Goal: Information Seeking & Learning: Learn about a topic

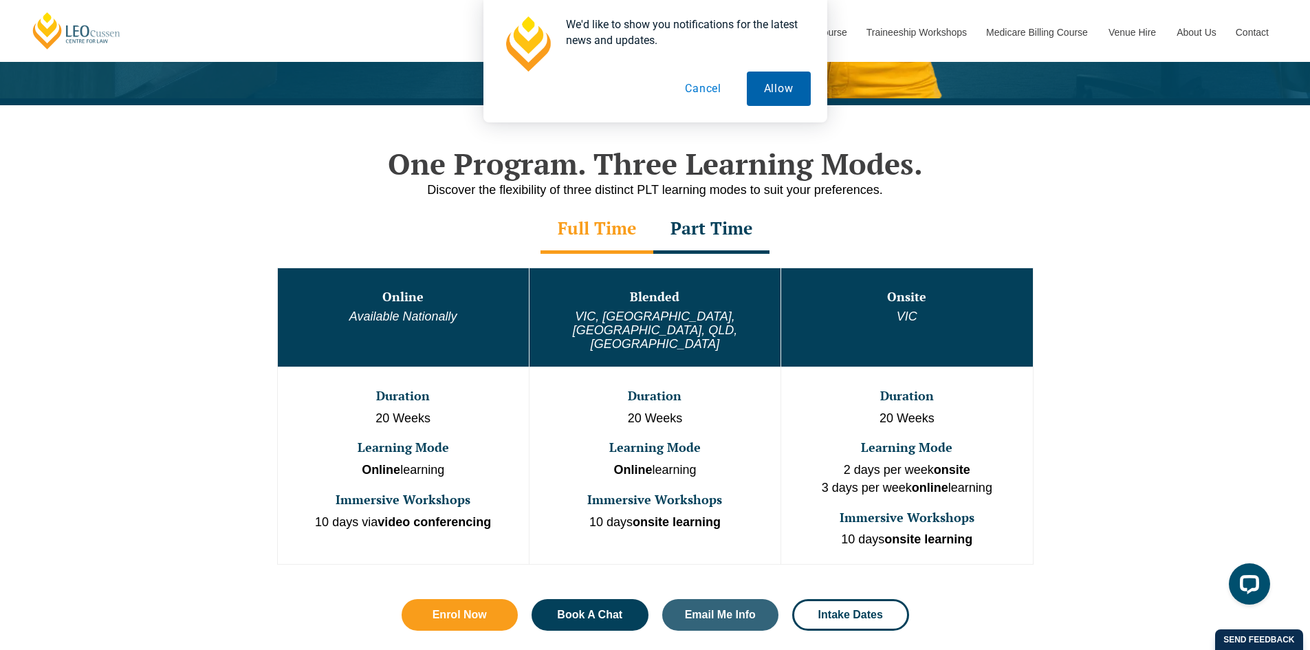
click at [762, 87] on button "Allow" at bounding box center [779, 89] width 64 height 34
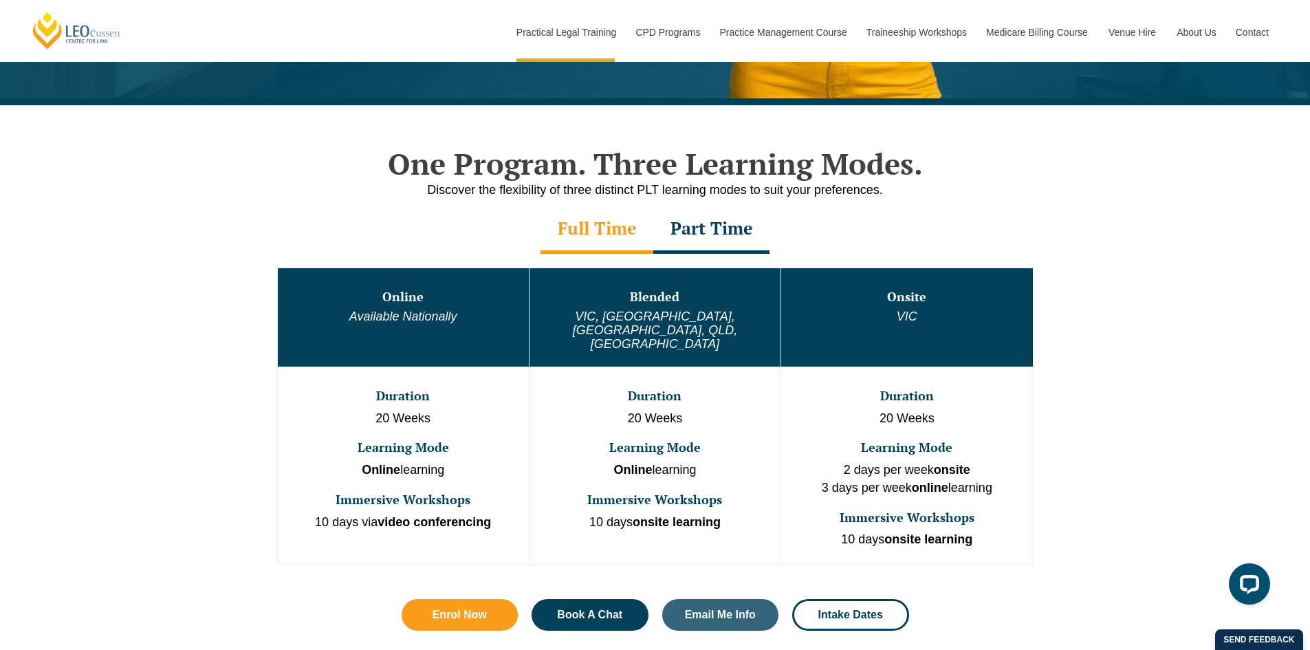
click at [174, 274] on div "One Program. Three Learning Modes. Discover the flexibility of three distinct P…" at bounding box center [655, 402] width 1310 height 594
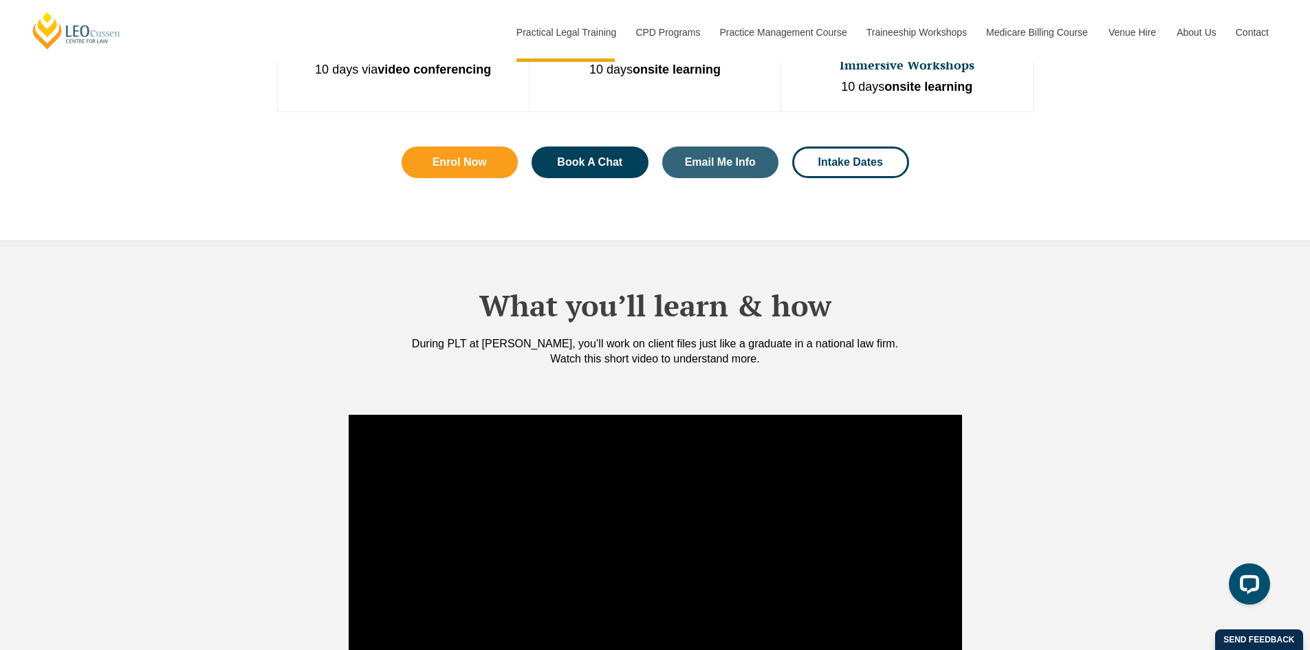
scroll to position [1420, 0]
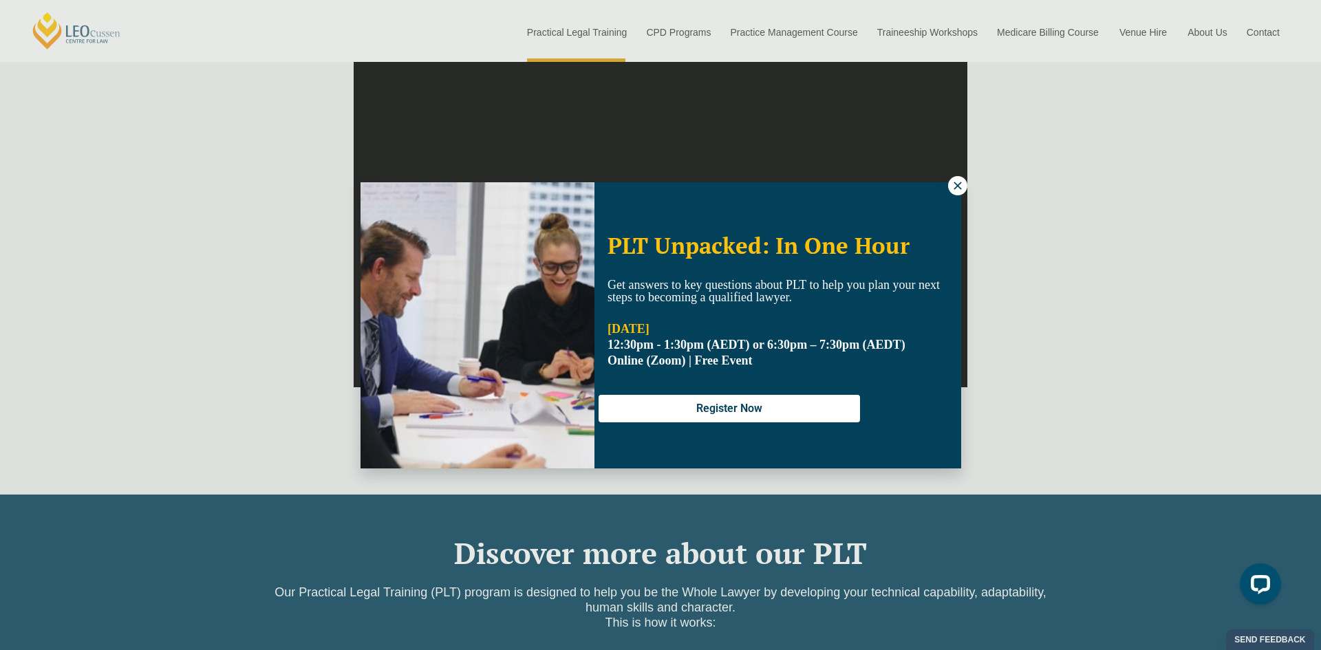
click at [954, 183] on icon at bounding box center [957, 186] width 8 height 8
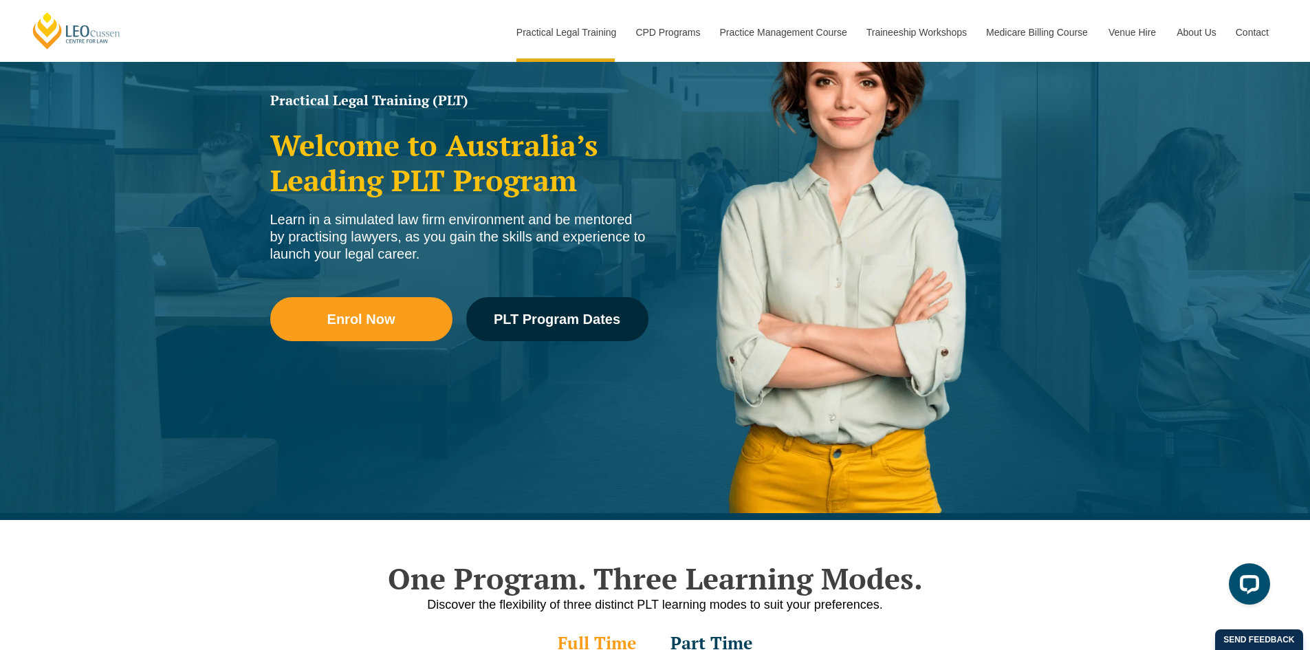
scroll to position [0, 0]
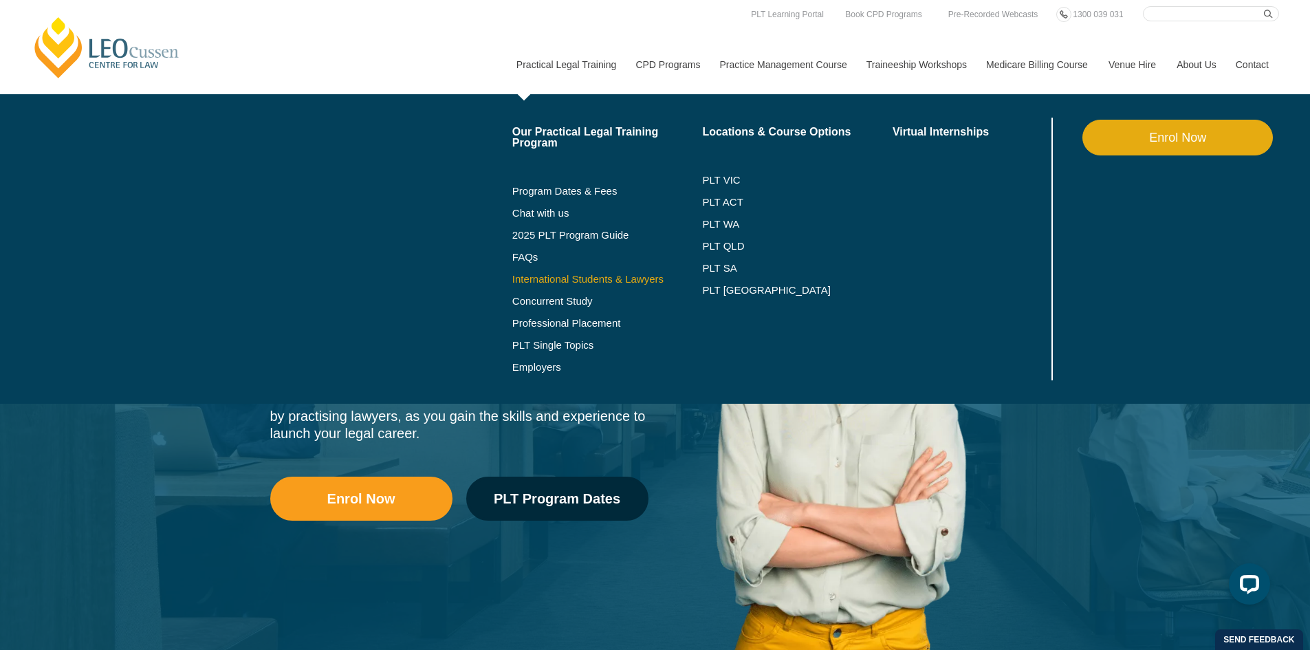
click at [596, 277] on link "International Students & Lawyers" at bounding box center [607, 279] width 191 height 11
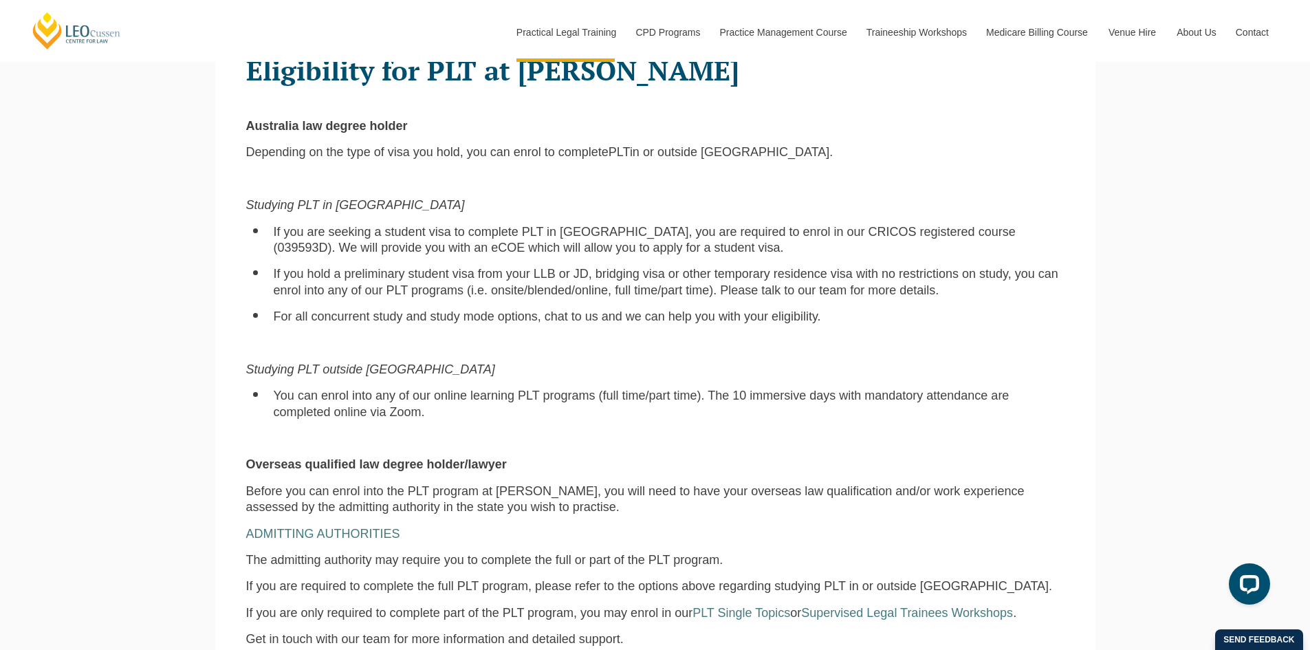
scroll to position [1032, 0]
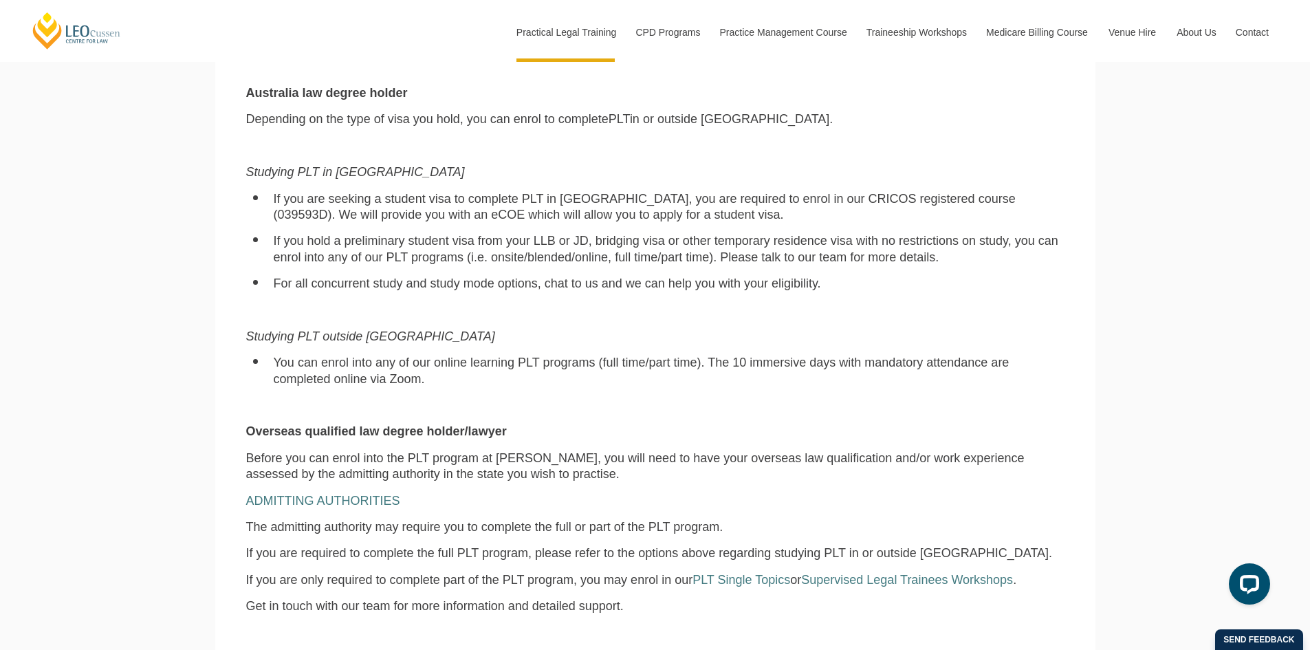
click at [434, 411] on p at bounding box center [655, 406] width 819 height 16
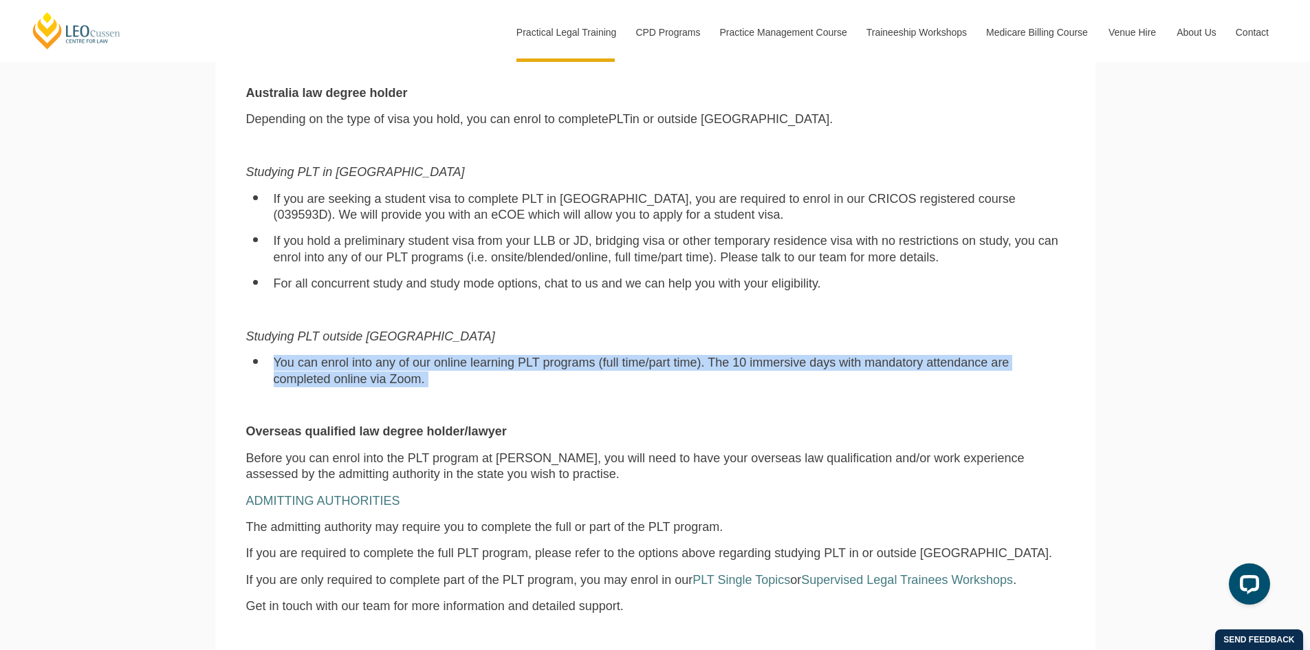
drag, startPoint x: 455, startPoint y: 386, endPoint x: 248, endPoint y: 367, distance: 207.2
click at [248, 367] on ul "You can enrol into any of our online learning PLT programs (full time/part time…" at bounding box center [655, 371] width 819 height 32
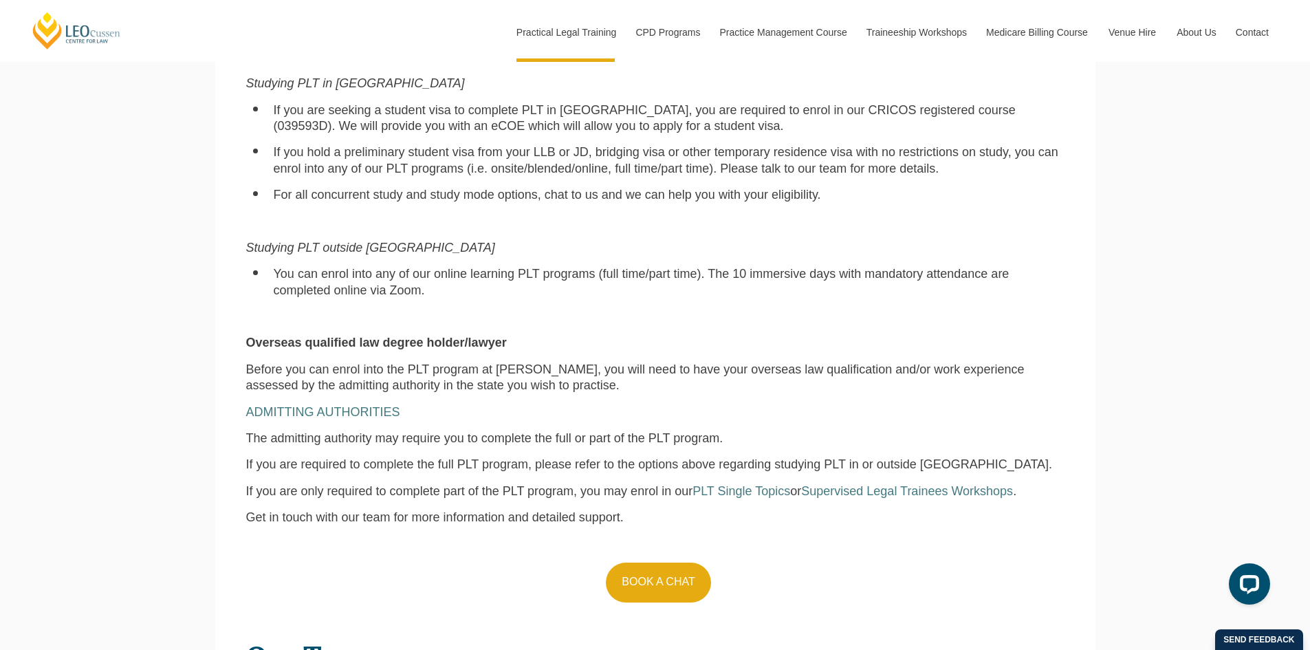
scroll to position [1169, 0]
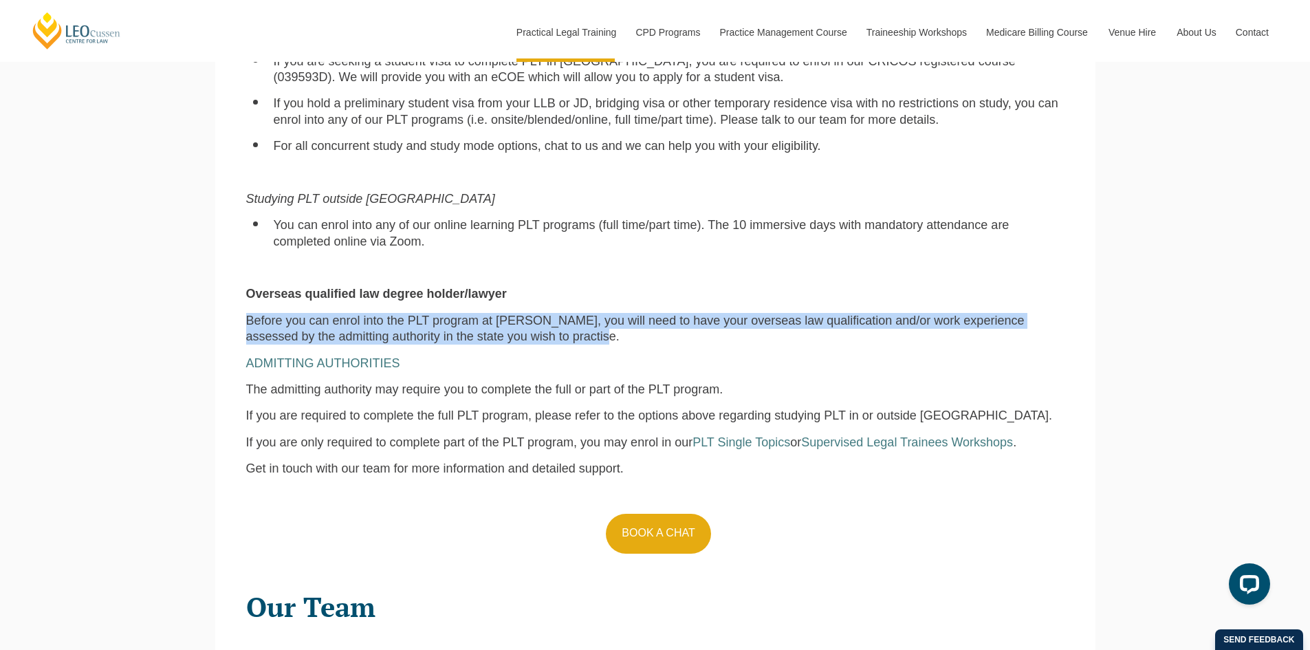
drag, startPoint x: 246, startPoint y: 321, endPoint x: 556, endPoint y: 343, distance: 311.7
click at [556, 343] on p "Before you can enrol into the PLT program at Leo Cussen, you will need to have …" at bounding box center [655, 329] width 819 height 32
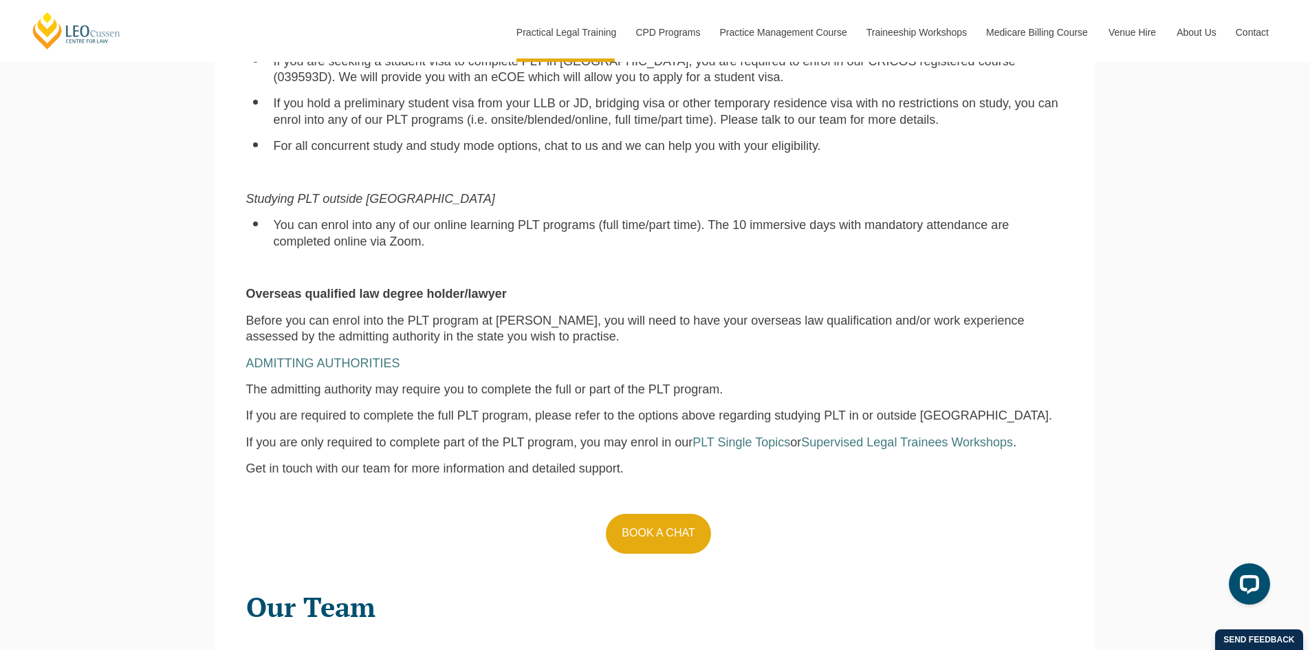
click at [388, 375] on div "Eligibility for PLT at Leo Cussen Australia law degree holder Depending on the …" at bounding box center [655, 217] width 839 height 693
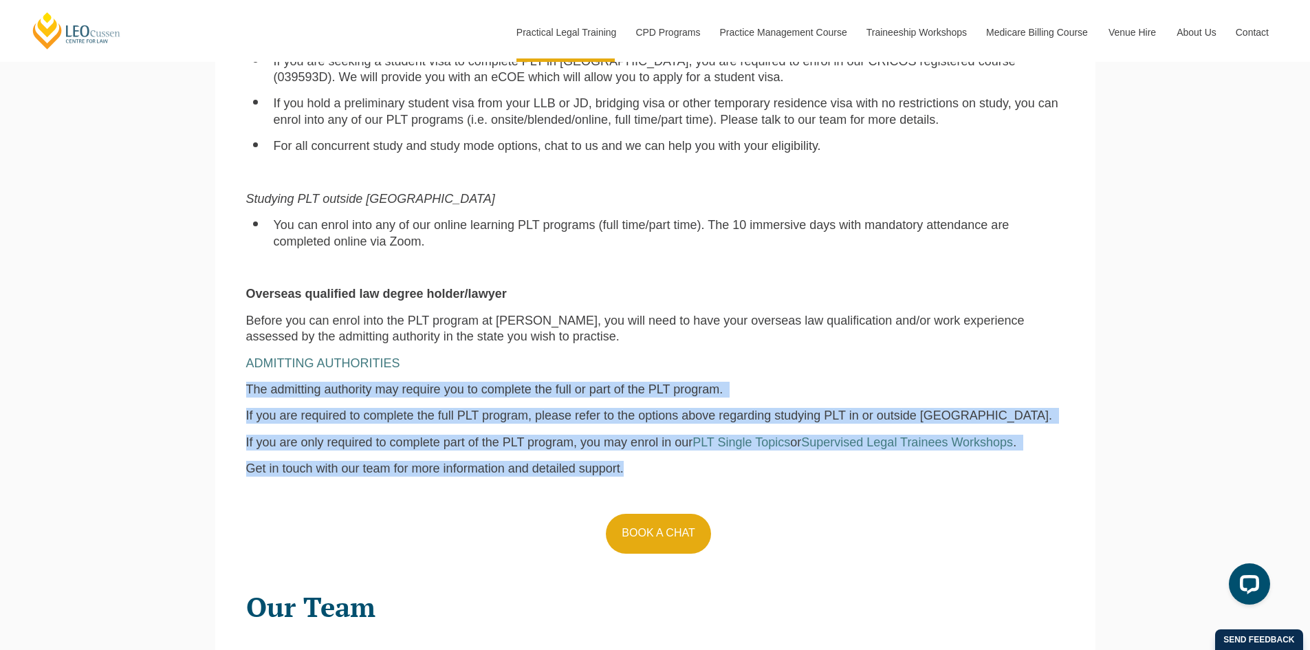
drag, startPoint x: 235, startPoint y: 388, endPoint x: 710, endPoint y: 475, distance: 482.5
click at [710, 475] on div "Eligibility for PLT at Leo Cussen Australia law degree holder Depending on the …" at bounding box center [655, 217] width 839 height 693
click at [293, 449] on span "If you are only required to complete part of the PLT program, you may enrol in …" at bounding box center [469, 442] width 447 height 14
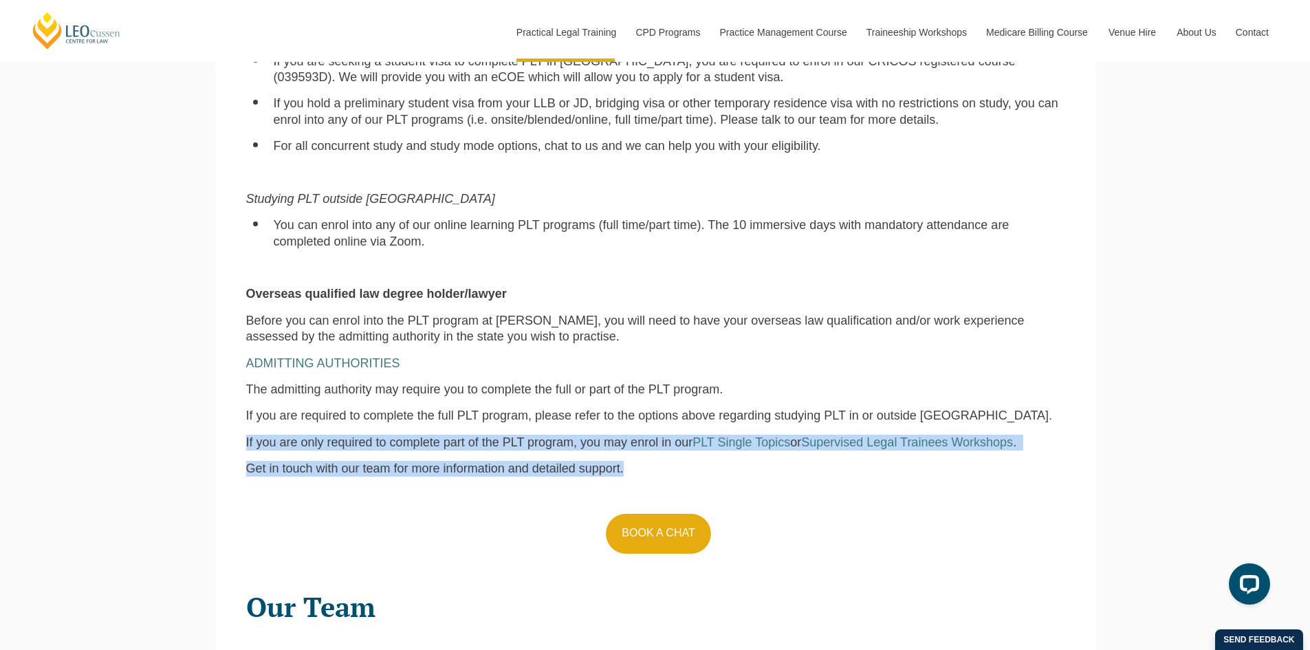
drag, startPoint x: 243, startPoint y: 444, endPoint x: 673, endPoint y: 468, distance: 430.6
click at [673, 468] on div "Eligibility for PLT at Leo Cussen Australia law degree holder Depending on the …" at bounding box center [655, 217] width 839 height 693
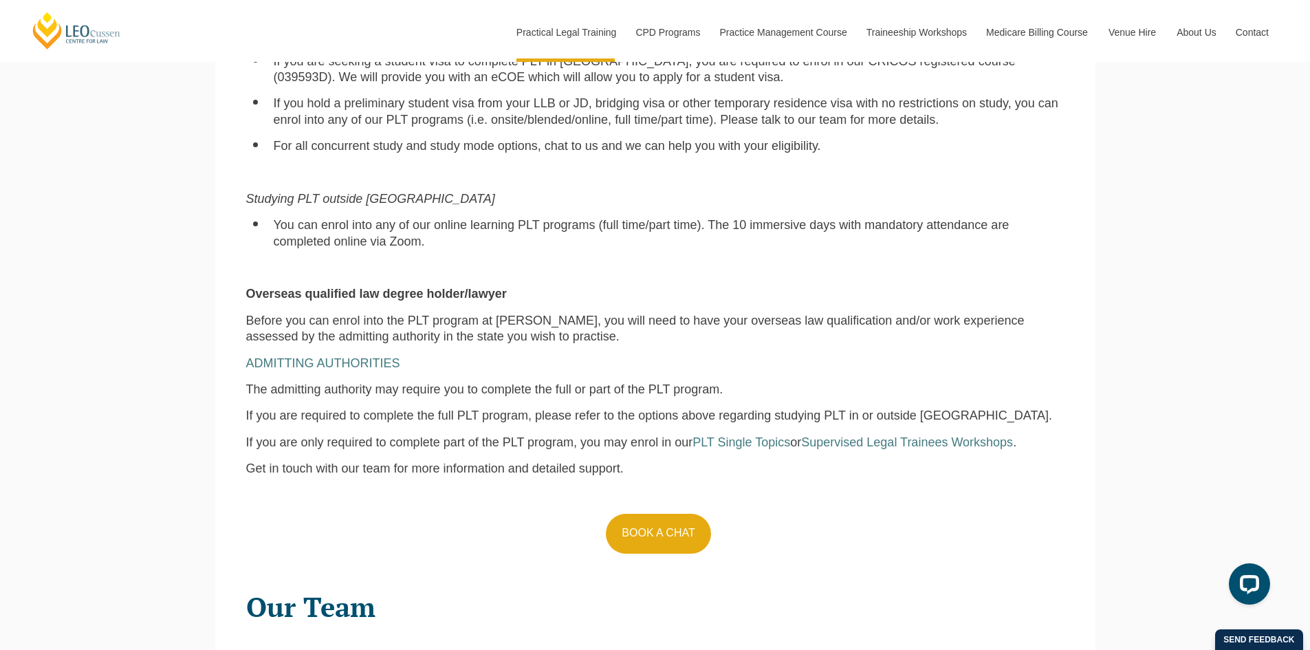
click at [847, 404] on div "Eligibility for PLT at Leo Cussen Australia law degree holder Depending on the …" at bounding box center [655, 217] width 839 height 693
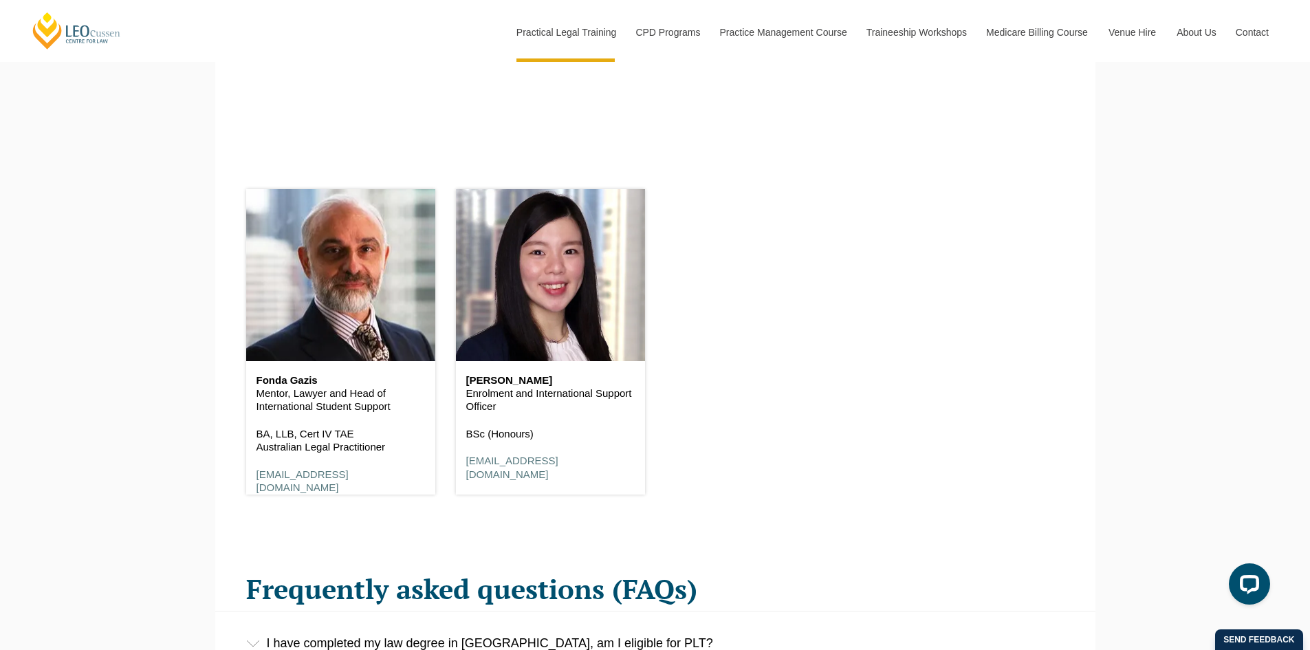
scroll to position [1720, 0]
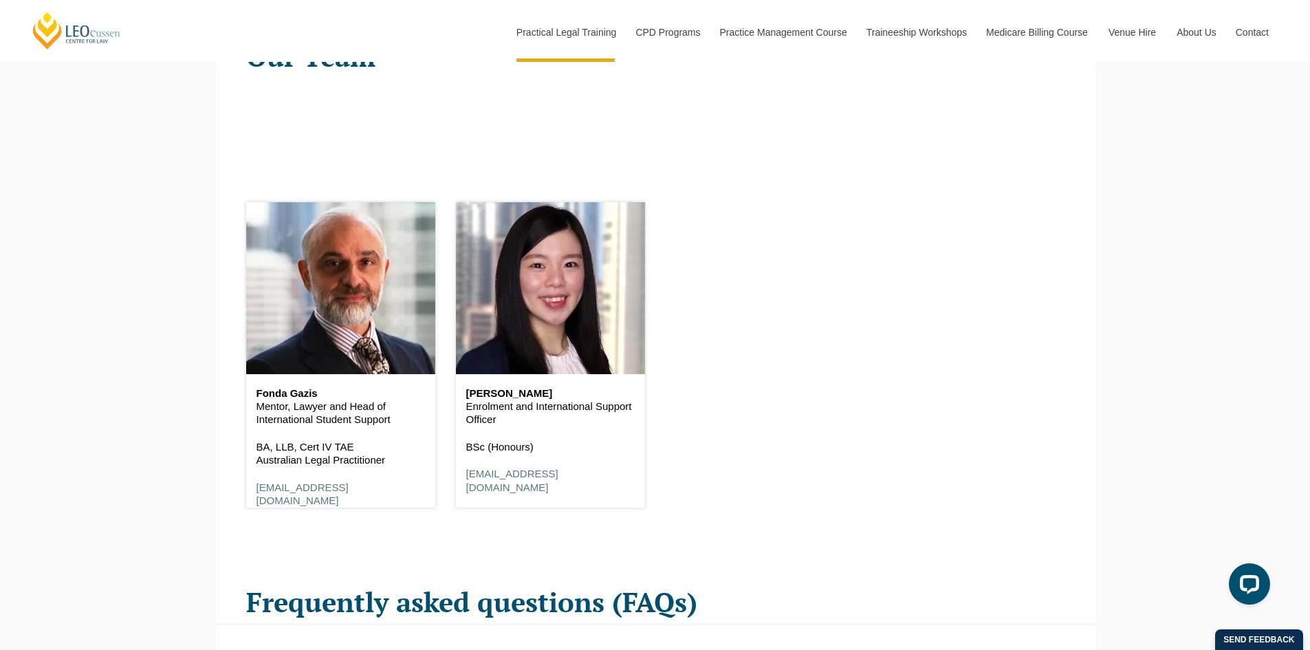
click at [143, 334] on div "Leo Cussen Centre for Law Search here Practical Legal Training Our Practical Le…" at bounding box center [655, 389] width 1310 height 4219
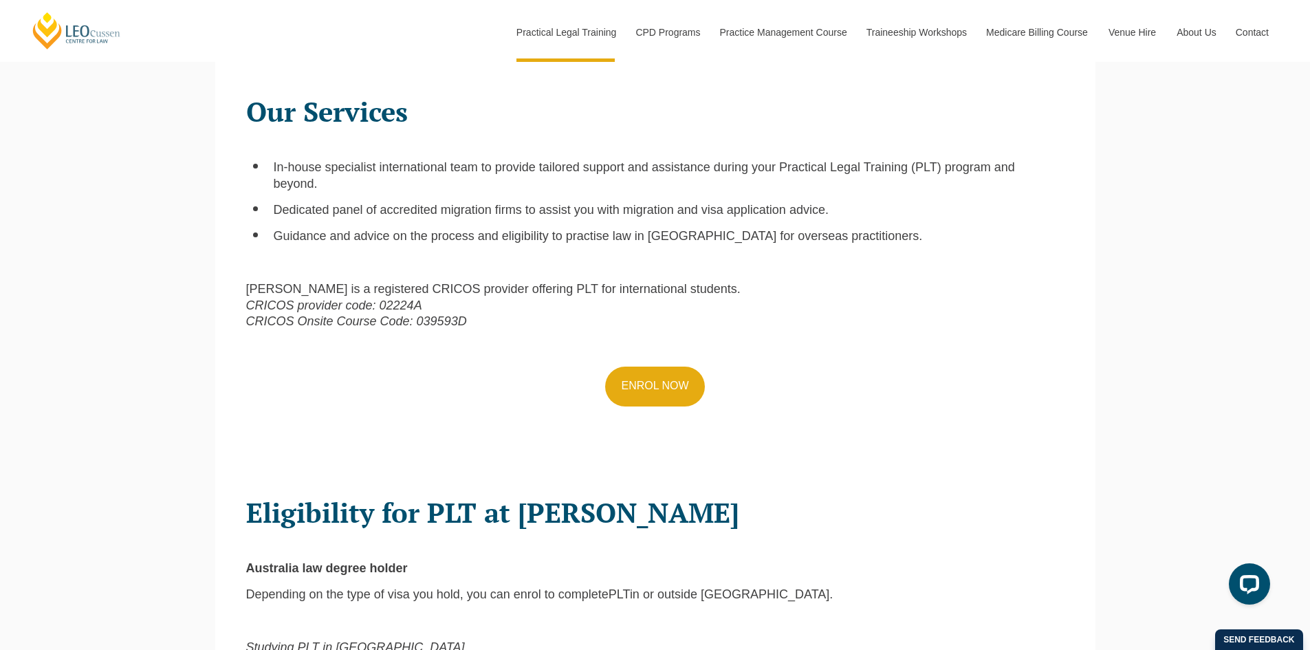
scroll to position [482, 0]
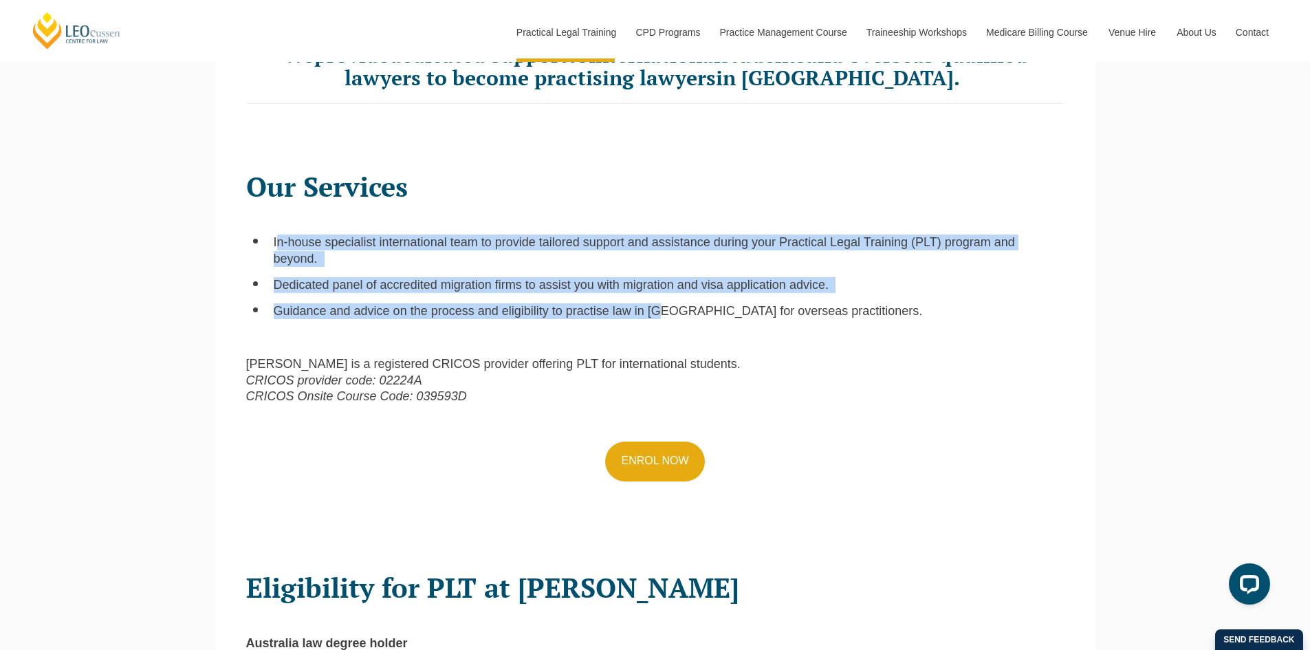
drag, startPoint x: 276, startPoint y: 248, endPoint x: 655, endPoint y: 315, distance: 385.0
click at [662, 314] on ul "In-house specialist international team to provide tailored support and assistan…" at bounding box center [655, 277] width 819 height 85
click at [346, 283] on span "Dedicated panel of accredited migration firms to assist you with migration and …" at bounding box center [551, 285] width 555 height 14
drag, startPoint x: 270, startPoint y: 244, endPoint x: 883, endPoint y: 310, distance: 617.1
click at [883, 310] on ul "In-house specialist international team to provide tailored support and assistan…" at bounding box center [655, 277] width 819 height 85
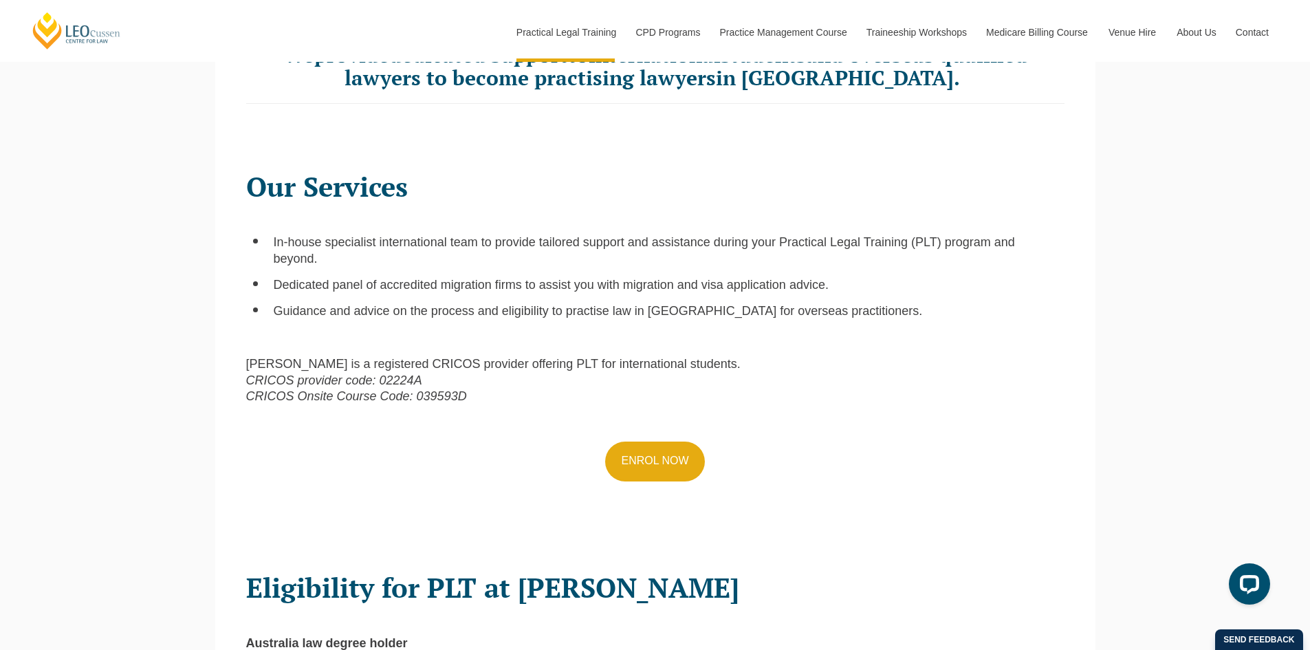
click at [844, 389] on p "Leo Cussen is a registered CRICOS provider offering PLT for international stude…" at bounding box center [655, 380] width 819 height 48
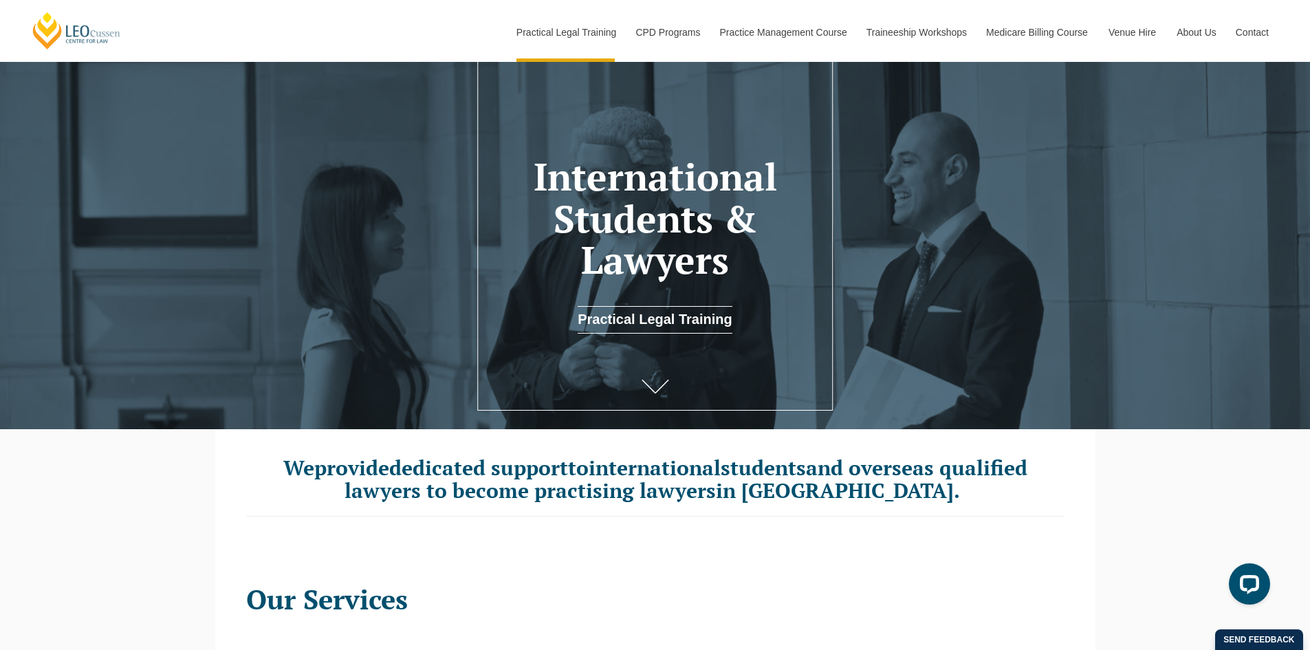
scroll to position [0, 0]
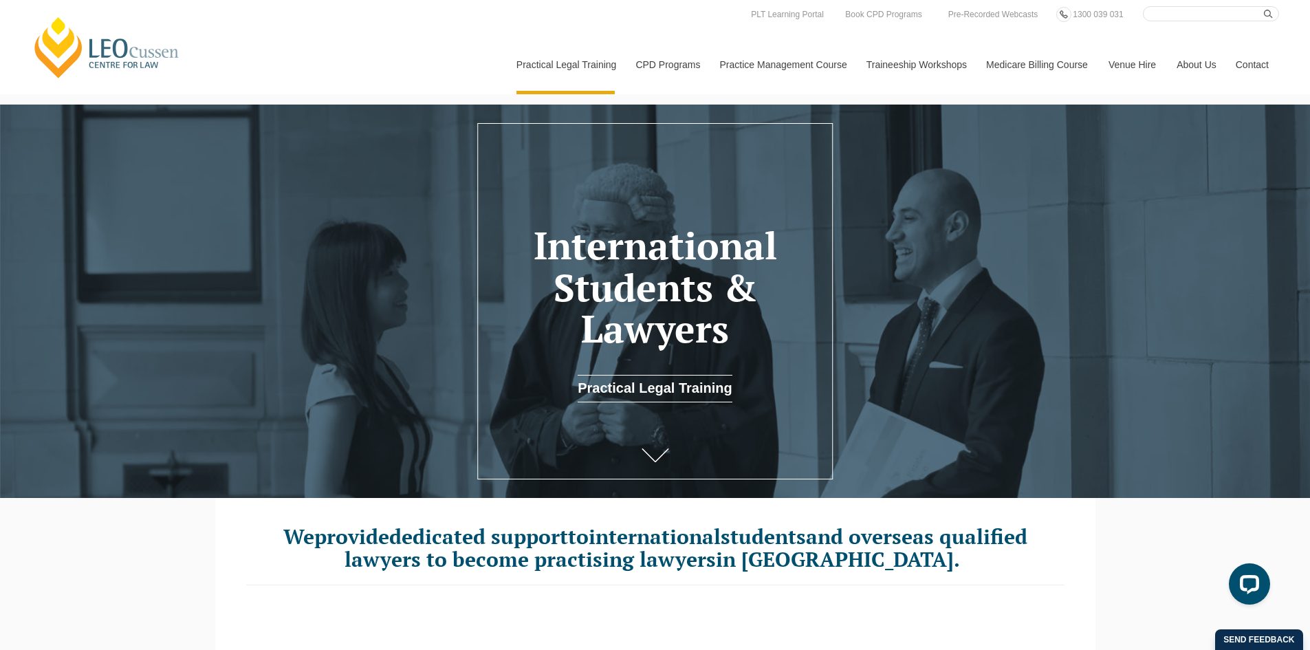
click at [402, 432] on div at bounding box center [655, 301] width 1310 height 393
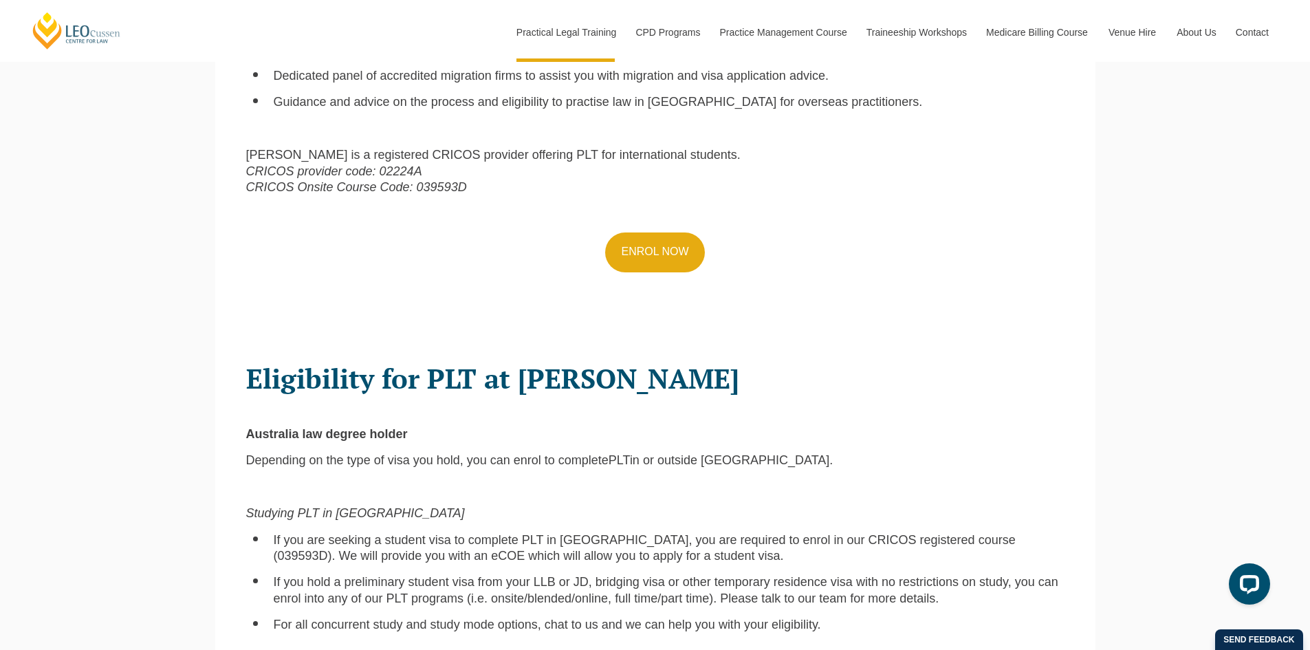
scroll to position [825, 0]
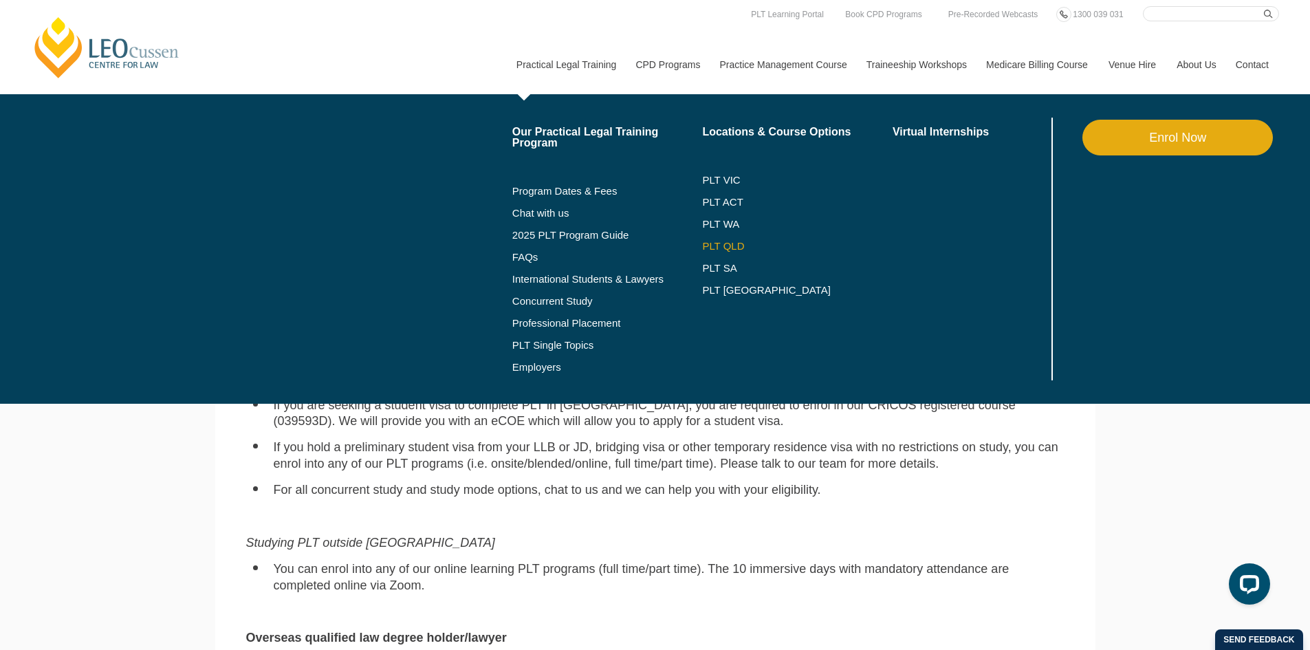
click at [719, 245] on link "PLT QLD" at bounding box center [797, 246] width 191 height 11
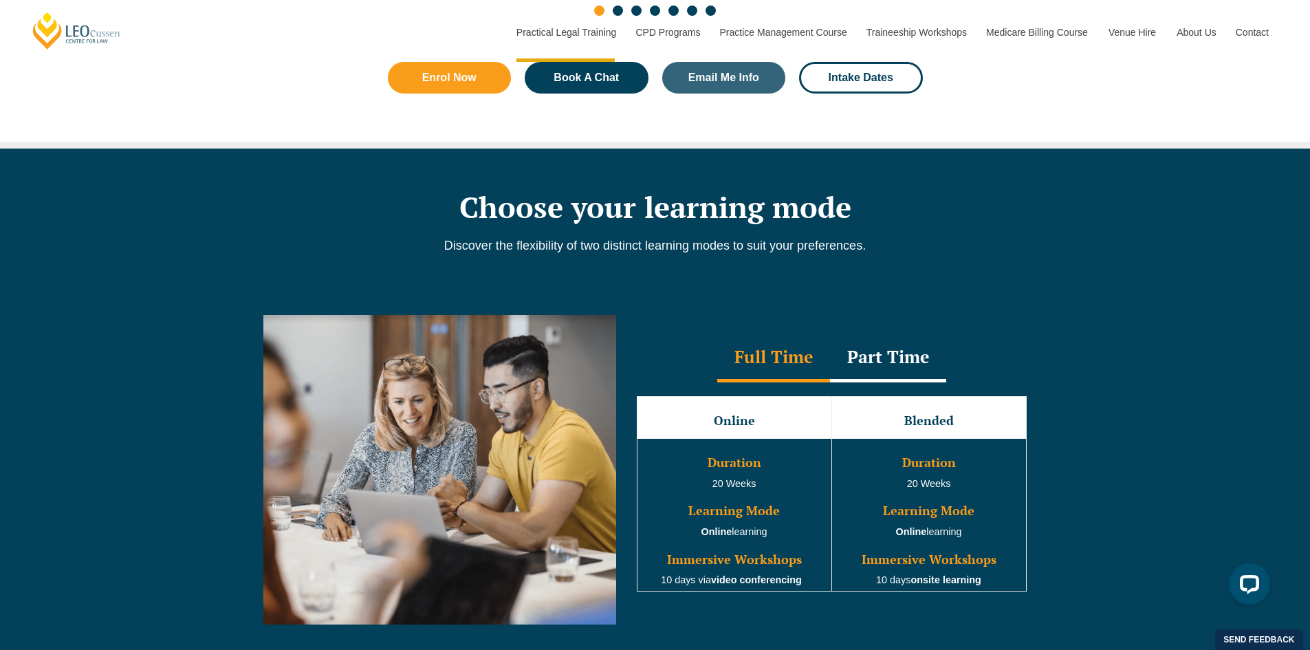
click at [215, 307] on div "Full Time Part Time Full Time Online Blended Duration 20 Weeks Learning Mode On…" at bounding box center [655, 479] width 1310 height 371
click at [870, 363] on div "Part Time" at bounding box center [888, 358] width 116 height 48
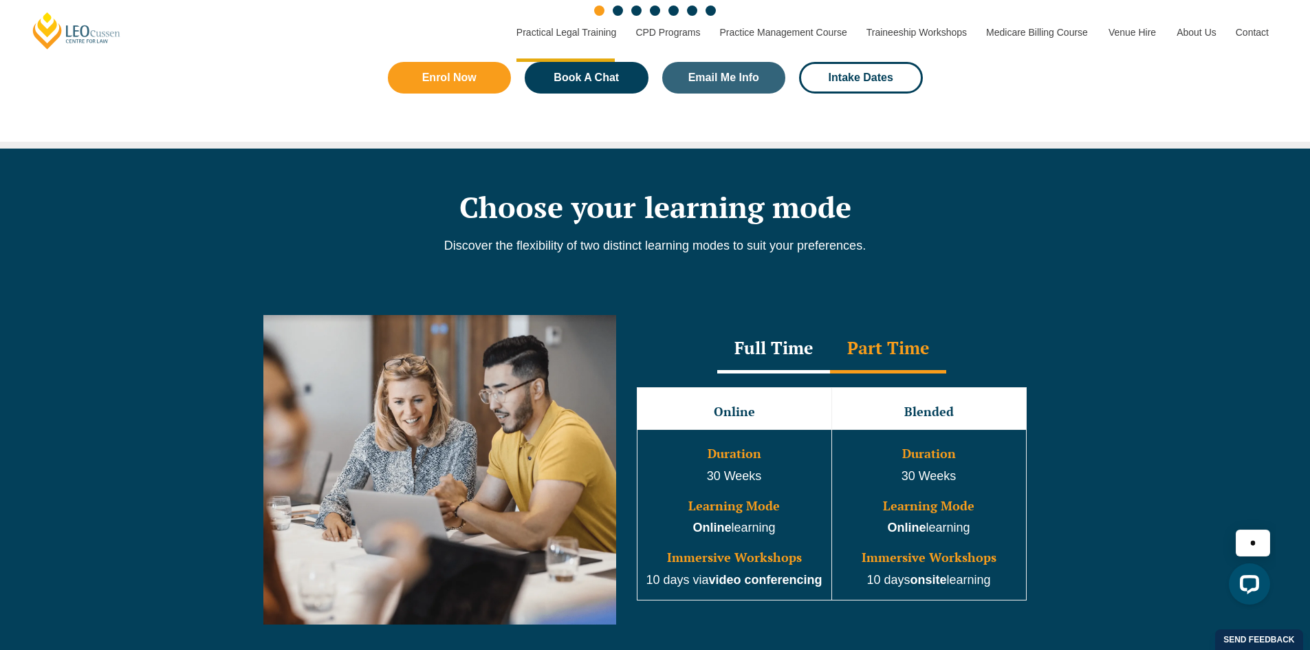
click at [788, 355] on div "Full Time" at bounding box center [773, 349] width 113 height 48
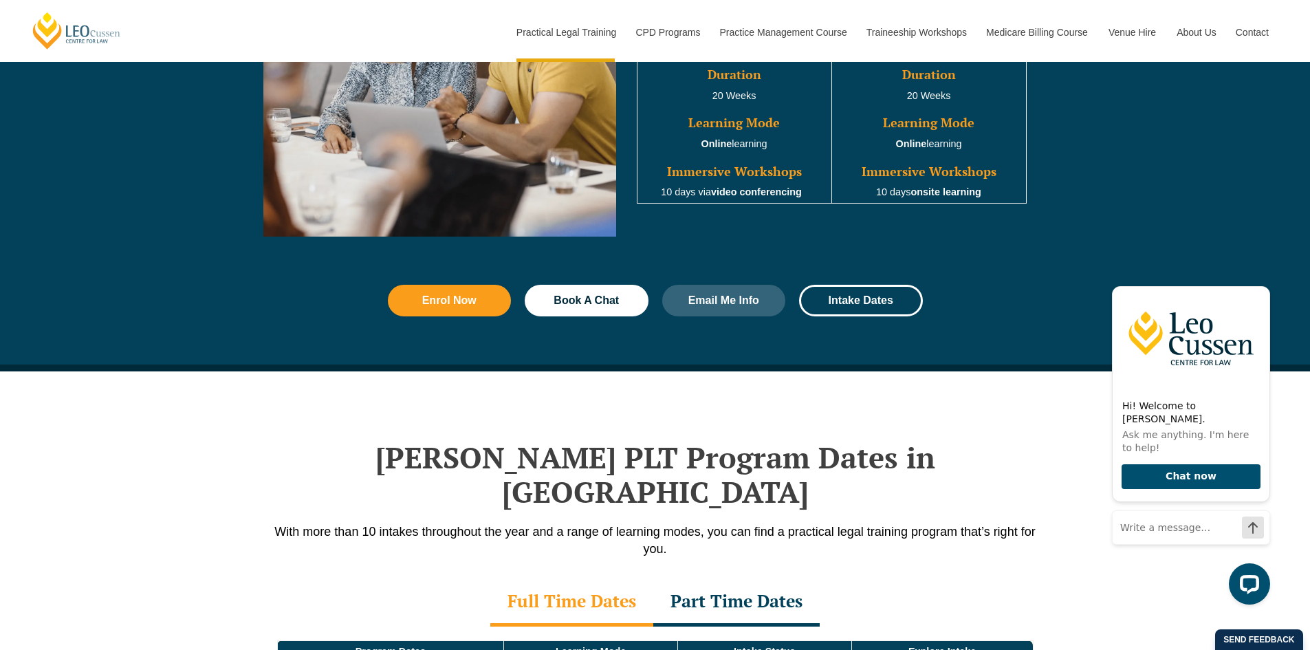
scroll to position [1651, 0]
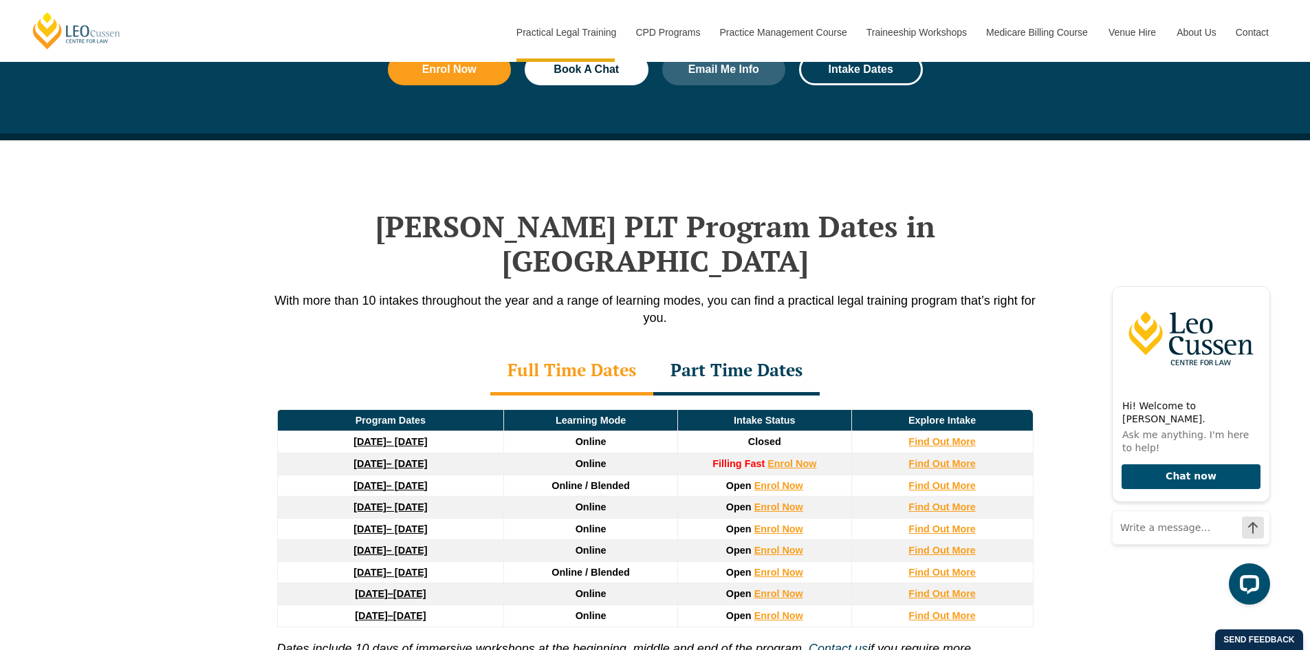
click at [221, 298] on div "Leo Cussen’s PLT Program Dates in Queensland With more than 10 intakes througho…" at bounding box center [655, 470] width 1310 height 660
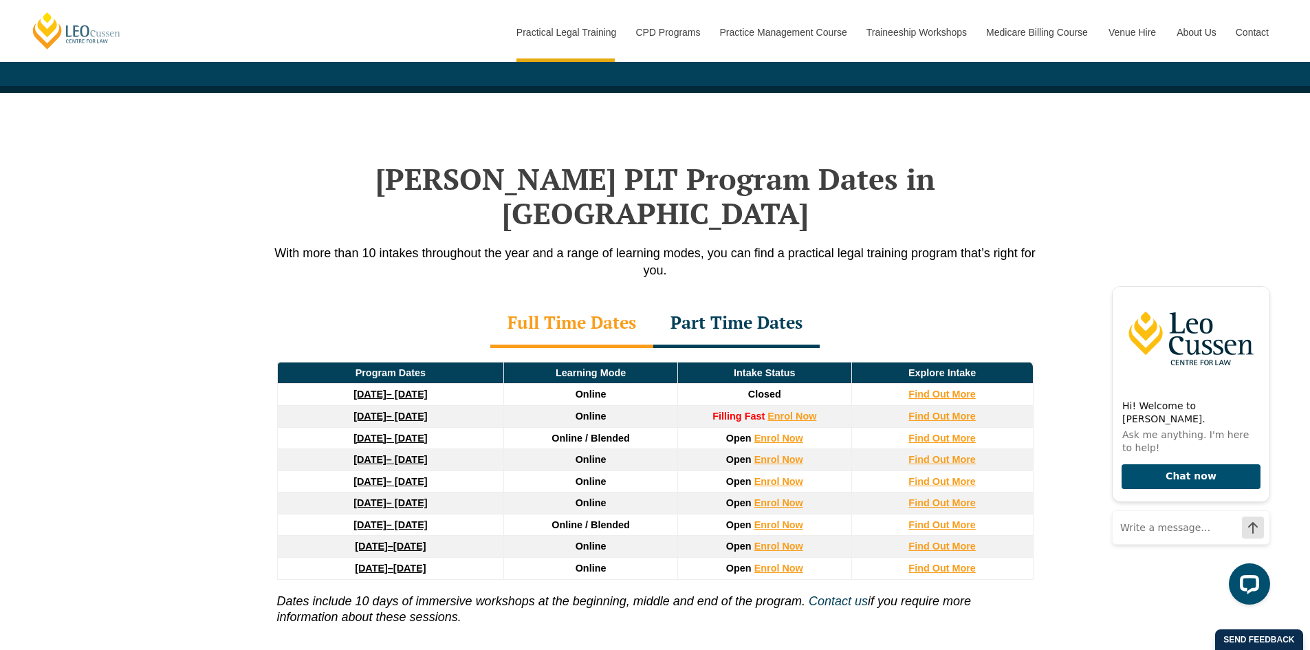
scroll to position [1788, 0]
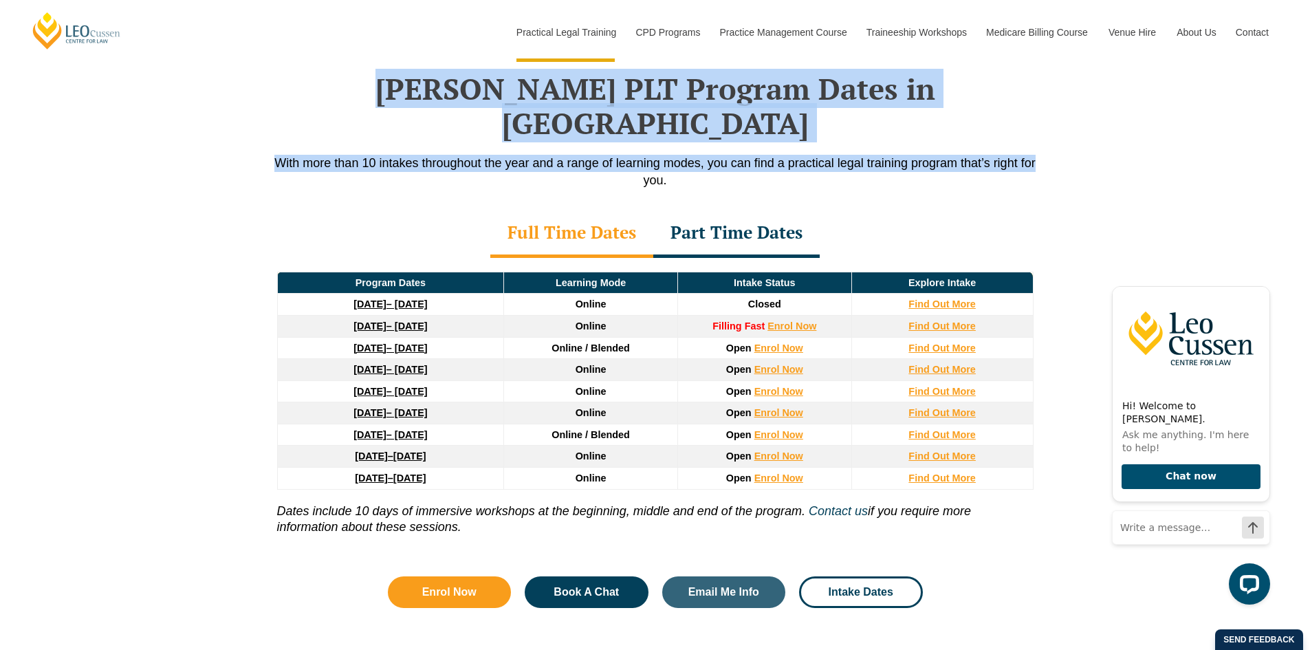
drag, startPoint x: 311, startPoint y: 96, endPoint x: 1063, endPoint y: 133, distance: 753.4
click at [1068, 133] on div "Leo Cussen’s PLT Program Dates in Queensland With more than 10 intakes througho…" at bounding box center [655, 333] width 1310 height 660
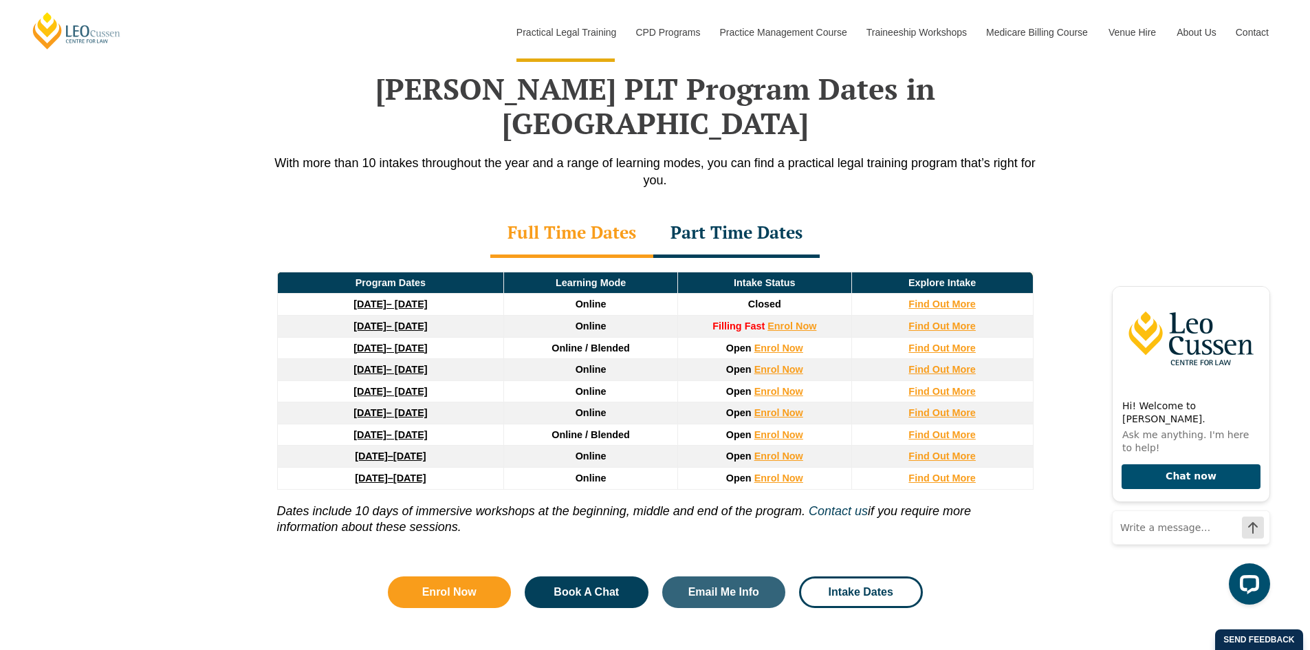
drag, startPoint x: 678, startPoint y: 167, endPoint x: 675, endPoint y: 158, distance: 10.2
click at [678, 166] on div "Leo Cussen’s PLT Program Dates in Queensland With more than 10 intakes througho…" at bounding box center [655, 329] width 784 height 653
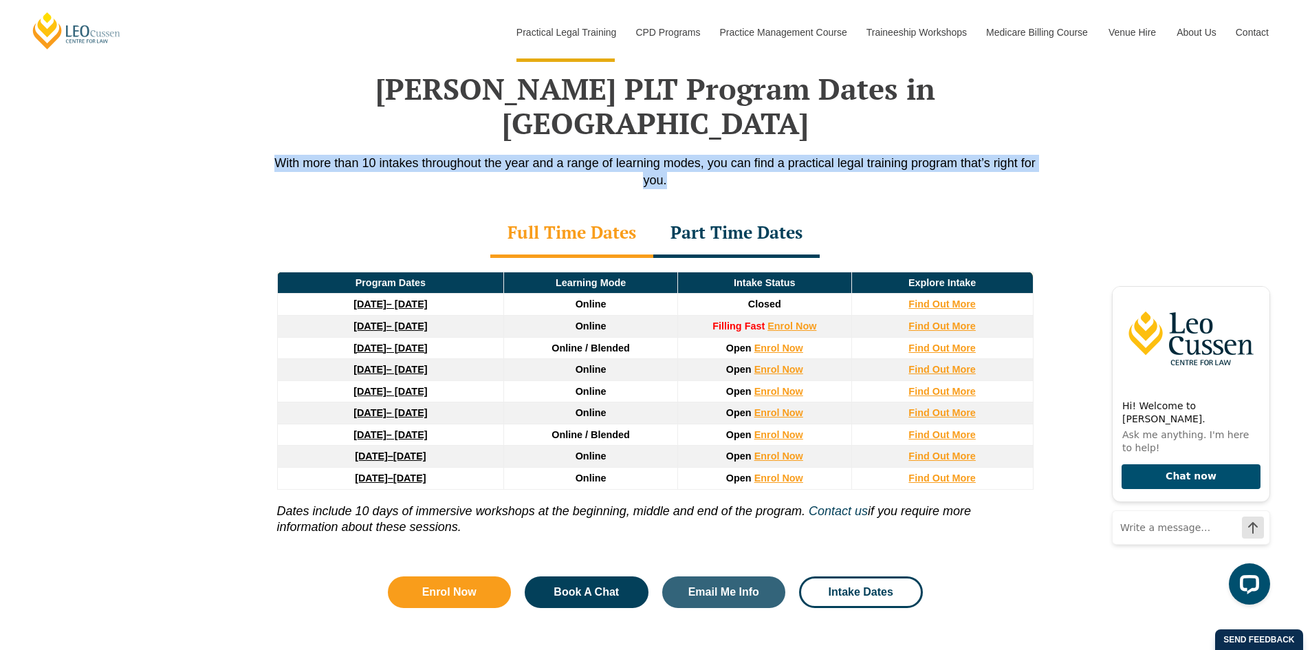
drag, startPoint x: 673, startPoint y: 155, endPoint x: 233, endPoint y: 122, distance: 440.8
click at [233, 122] on div "Leo Cussen’s PLT Program Dates in Queensland With more than 10 intakes througho…" at bounding box center [655, 333] width 1310 height 660
click at [203, 169] on div "Leo Cussen’s PLT Program Dates in Queensland With more than 10 intakes througho…" at bounding box center [655, 333] width 1310 height 660
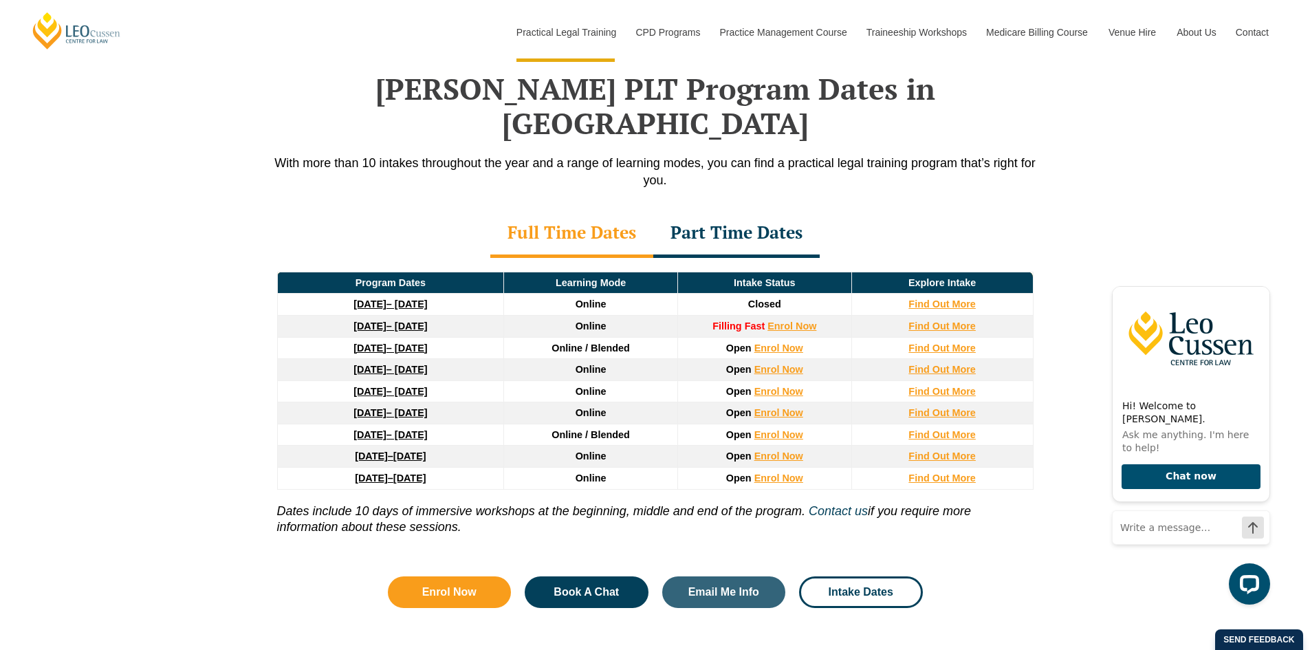
click at [724, 210] on div "Part Time Dates" at bounding box center [736, 234] width 166 height 48
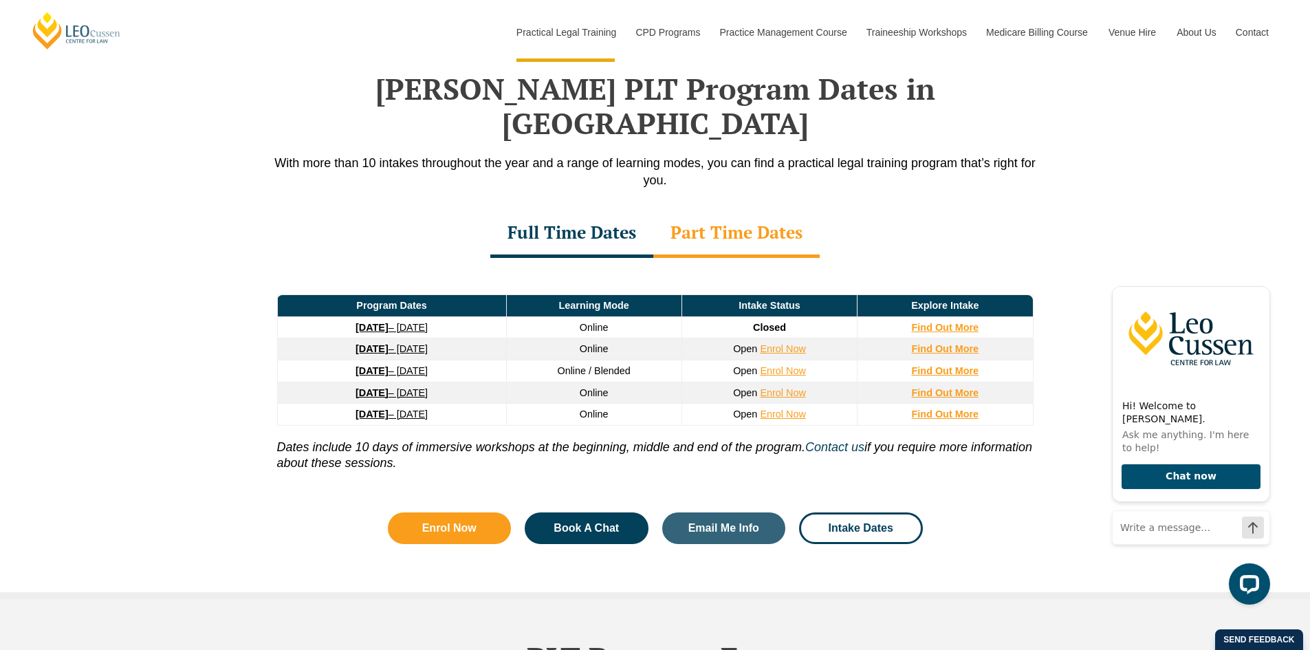
click at [596, 210] on div "Full Time Dates" at bounding box center [571, 234] width 163 height 48
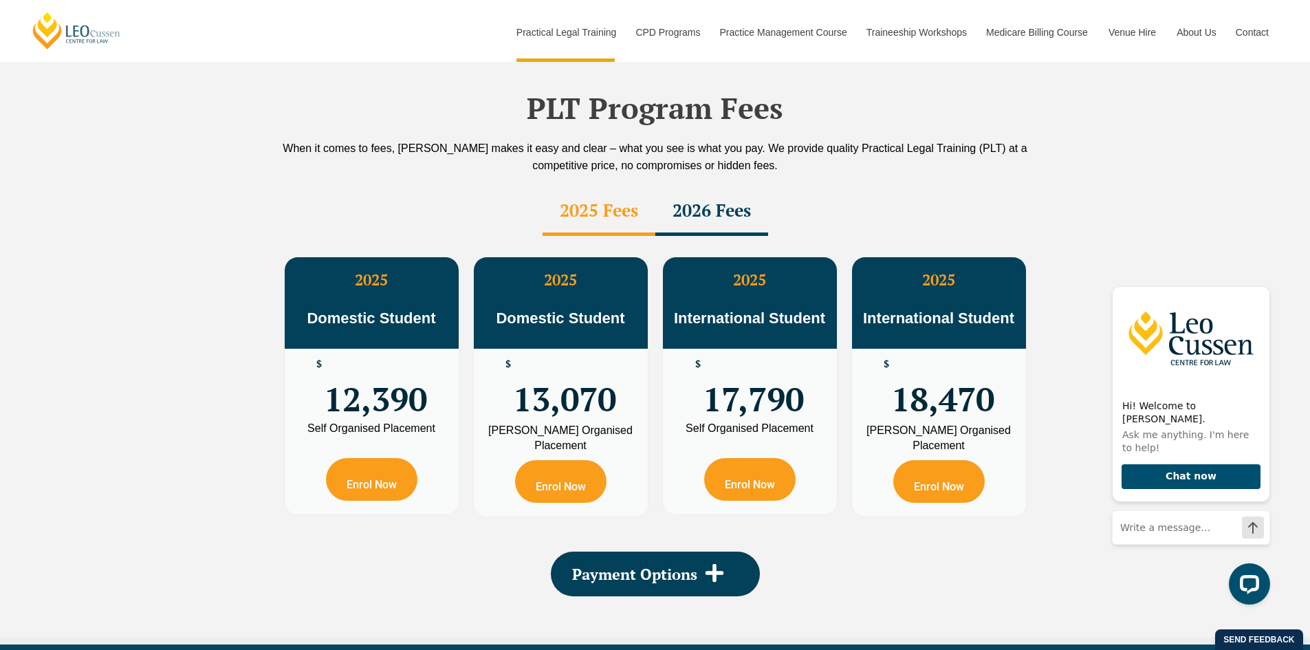
scroll to position [2408, 0]
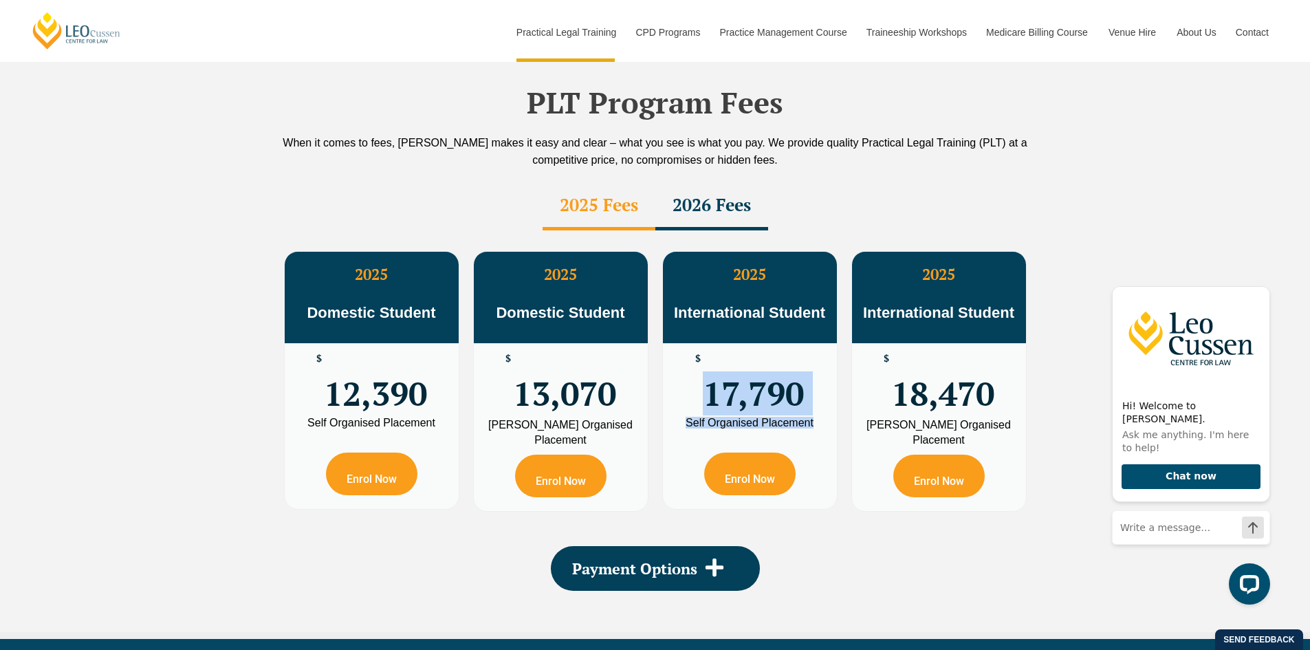
drag, startPoint x: 711, startPoint y: 358, endPoint x: 821, endPoint y: 393, distance: 116.0
click at [821, 393] on div "2025 International Student $ 17,790 Self Organised Placement Enrol Now" at bounding box center [750, 380] width 174 height 257
click at [771, 368] on span "17,790" at bounding box center [753, 381] width 101 height 54
drag, startPoint x: 708, startPoint y: 357, endPoint x: 830, endPoint y: 392, distance: 126.7
click at [830, 392] on div "2025 International Student $ 17,790 Self Organised Placement Enrol Now" at bounding box center [750, 380] width 174 height 257
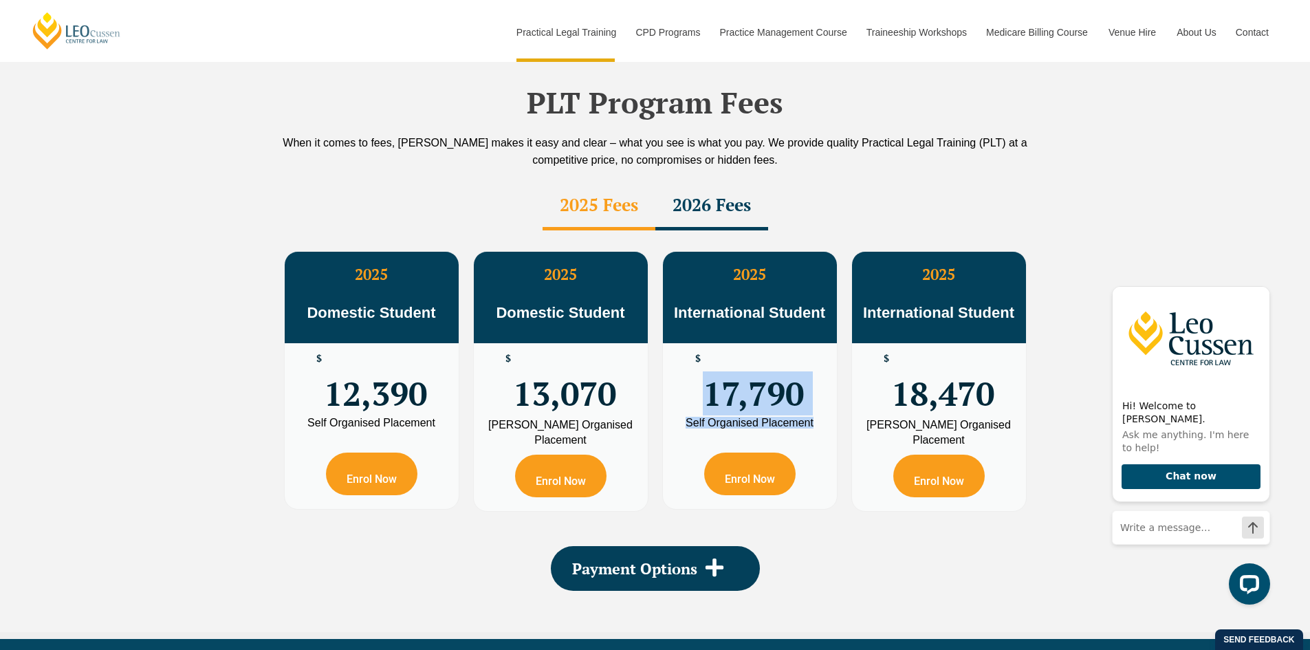
click at [734, 361] on span "17,790" at bounding box center [753, 381] width 101 height 54
click at [704, 196] on div "2026 Fees" at bounding box center [712, 206] width 113 height 48
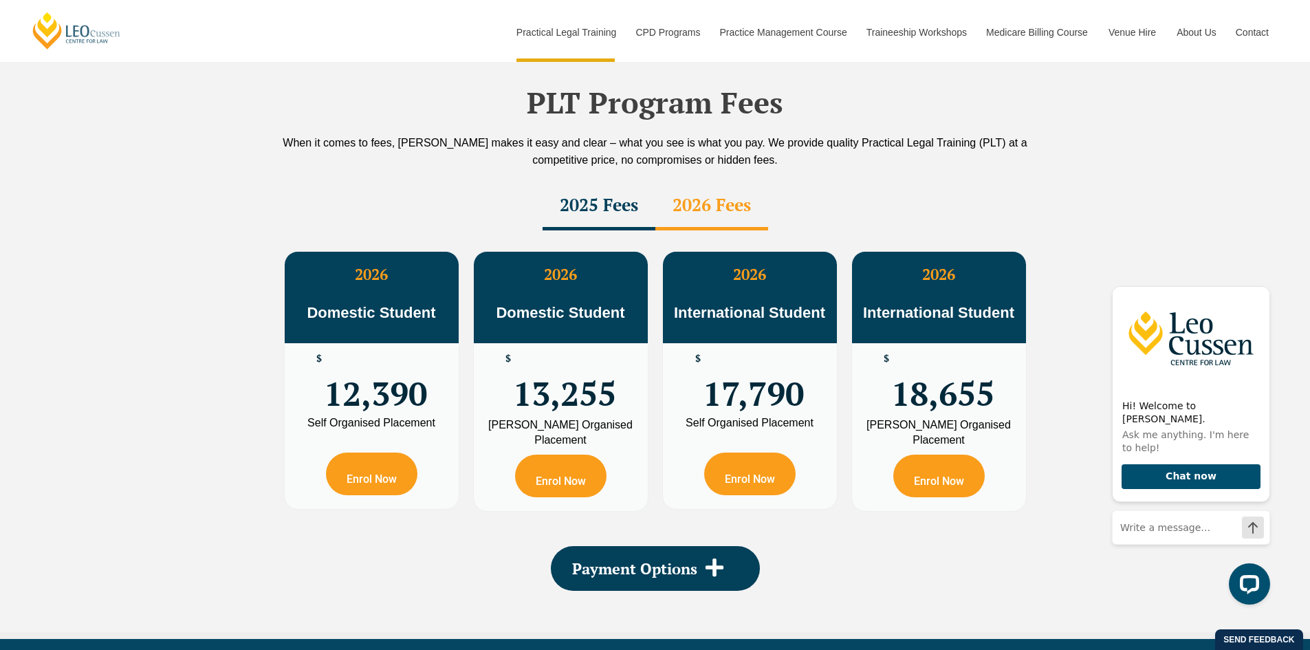
click at [636, 182] on div "2025 Fees" at bounding box center [599, 206] width 113 height 48
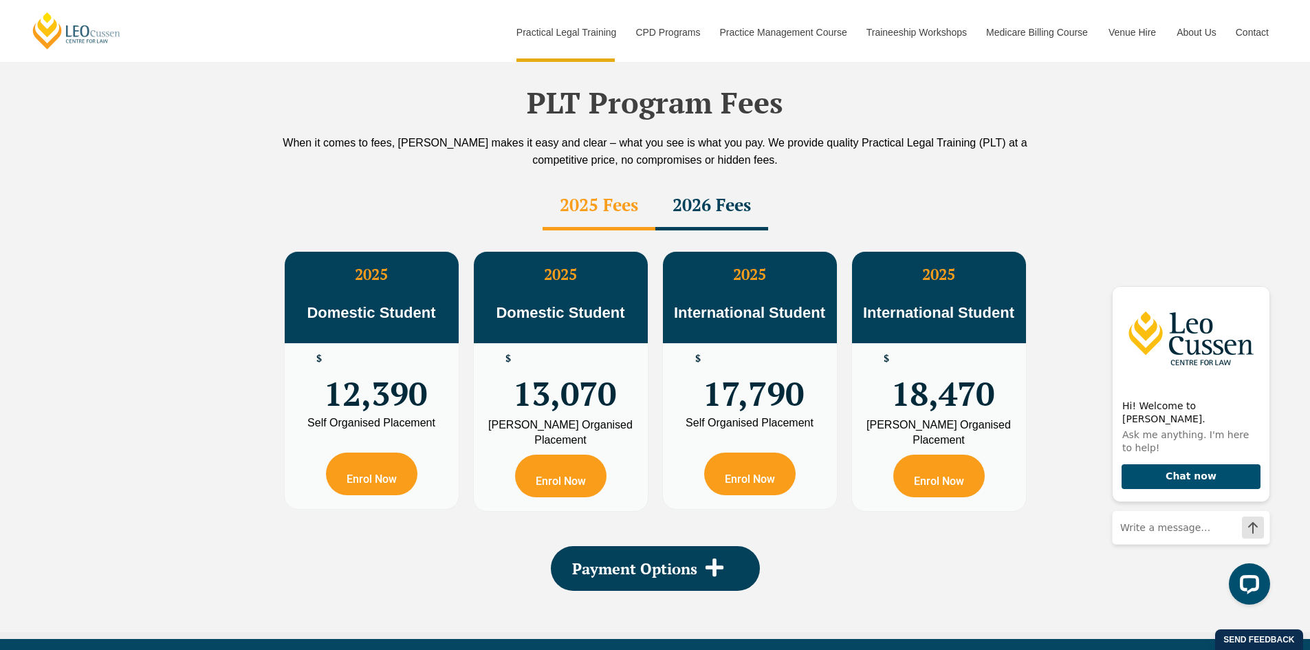
click at [707, 182] on div "2026 Fees" at bounding box center [712, 206] width 113 height 48
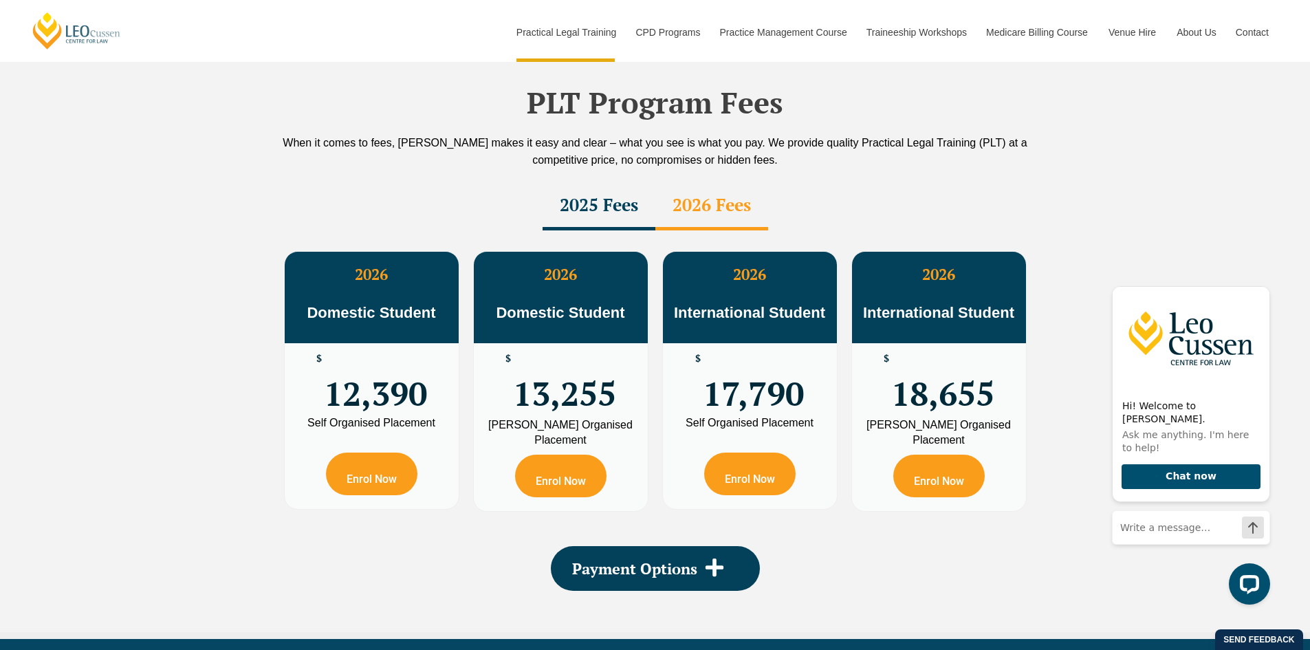
click at [607, 182] on div "2025 Fees" at bounding box center [599, 206] width 113 height 48
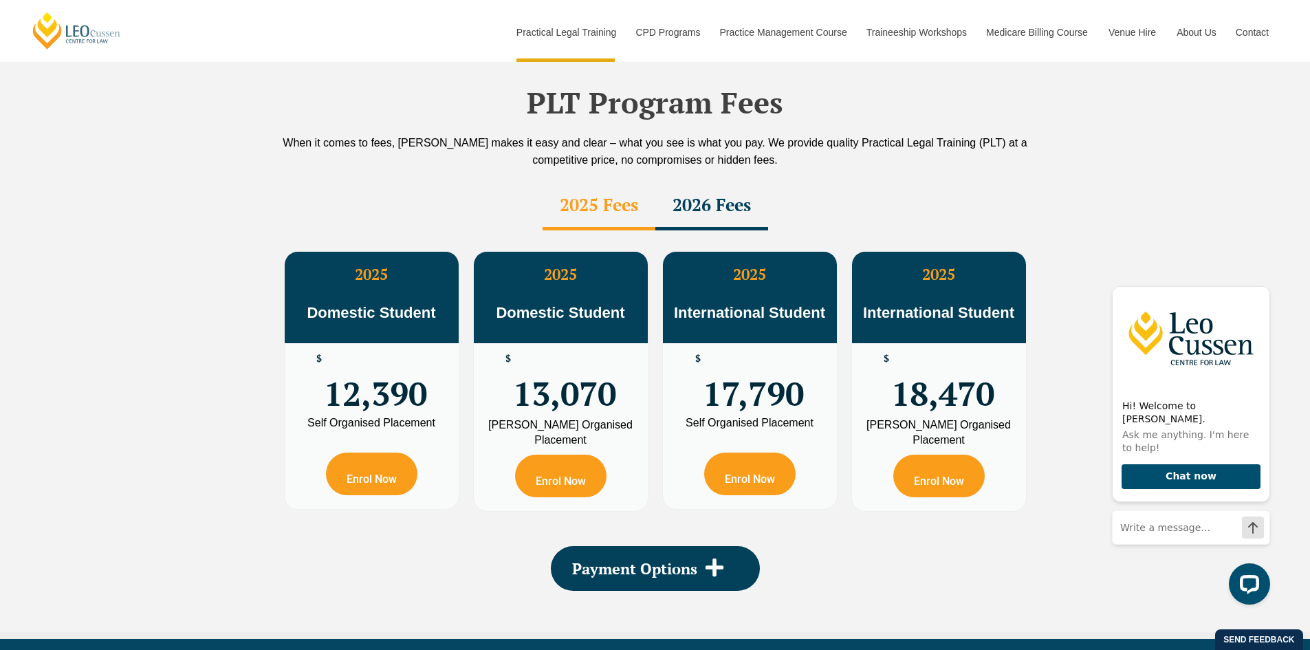
click at [726, 182] on div "2026 Fees" at bounding box center [712, 206] width 113 height 48
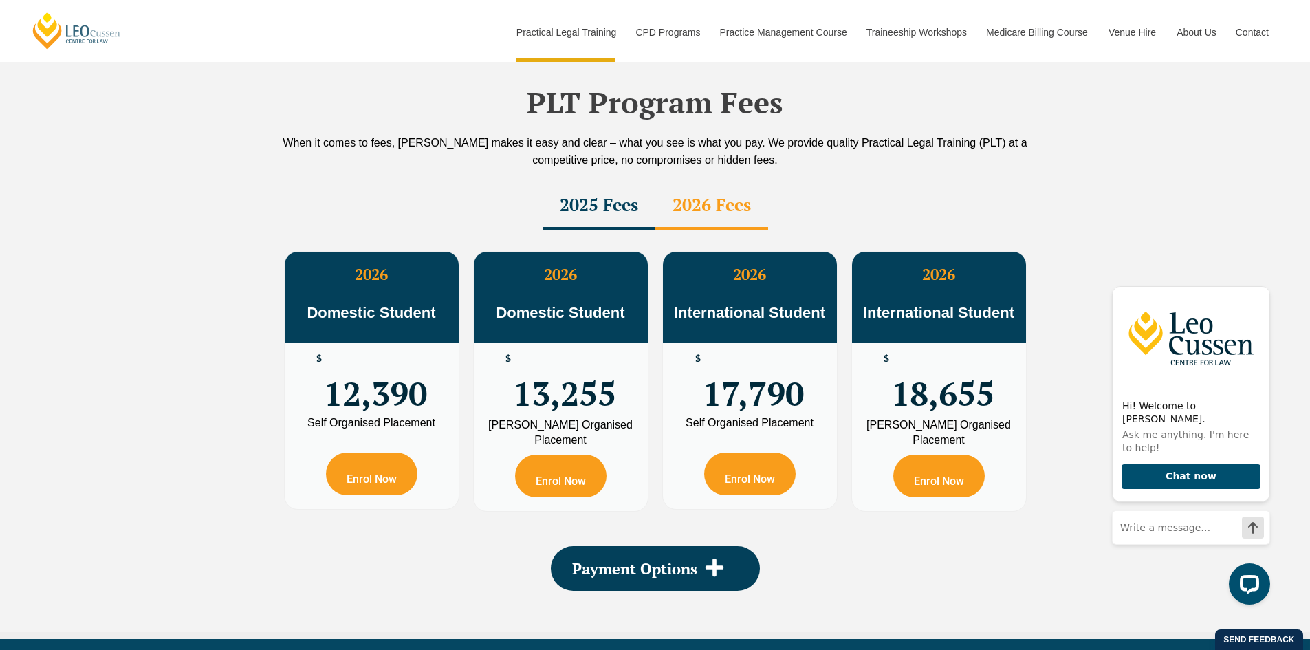
click at [622, 182] on div "2025 Fees" at bounding box center [599, 206] width 113 height 48
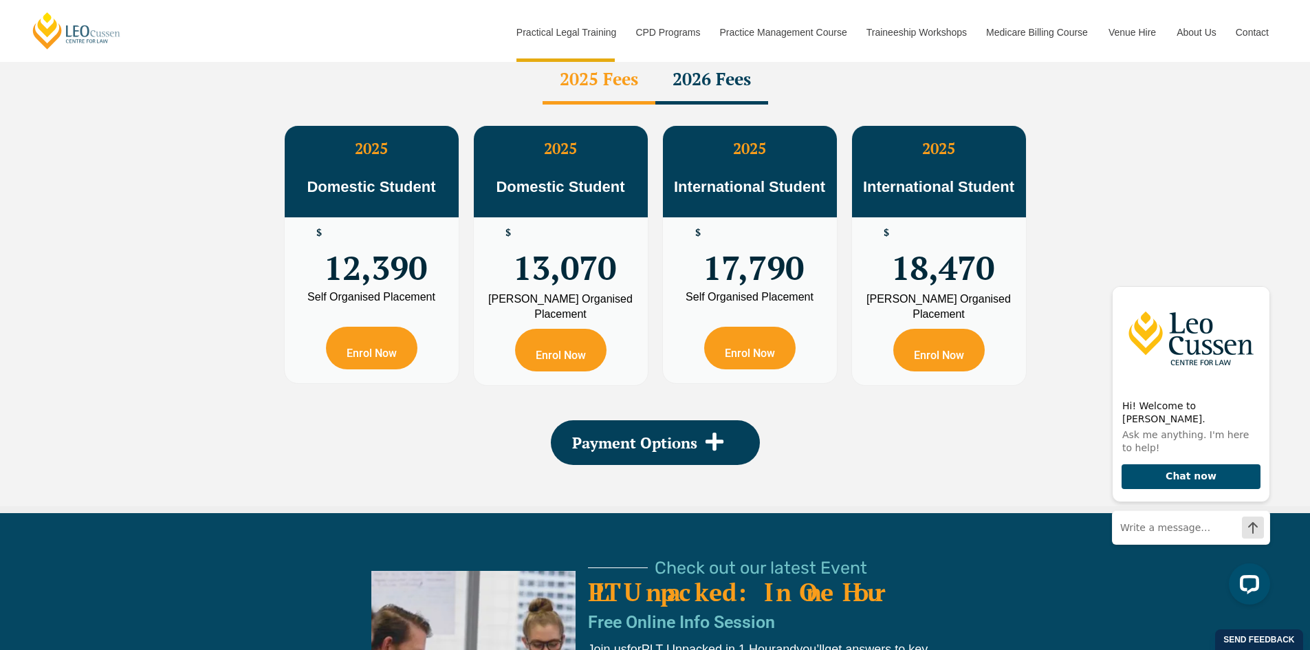
scroll to position [2545, 0]
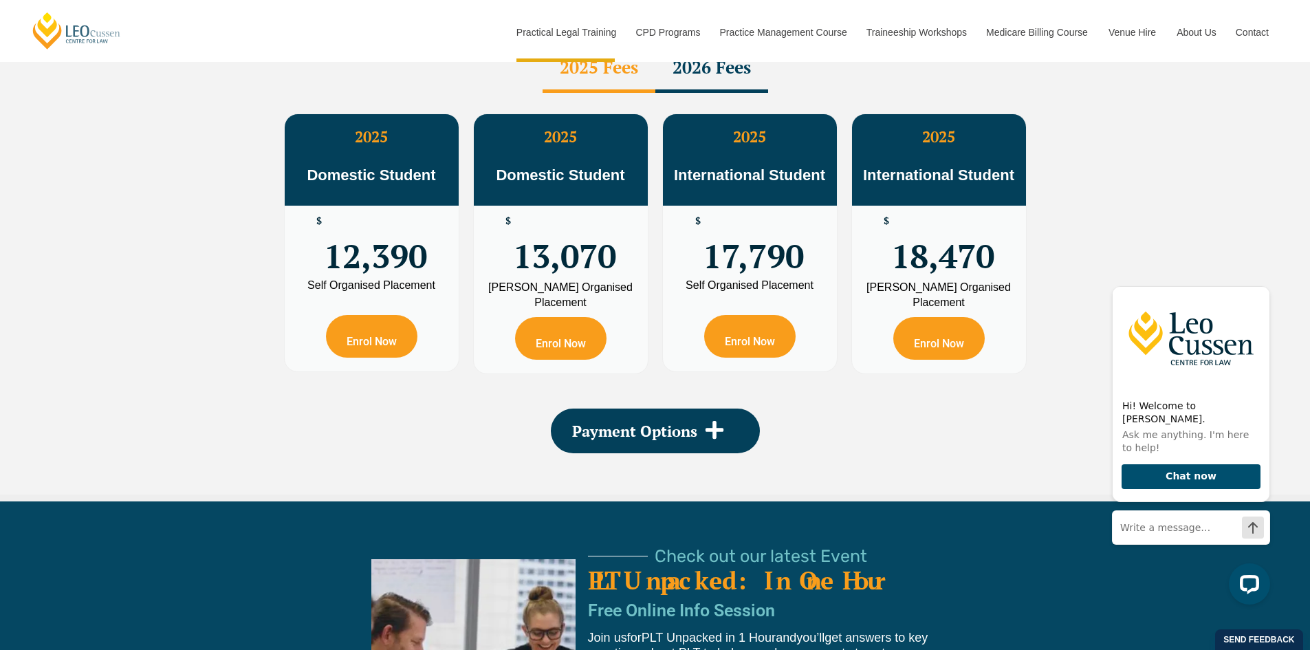
click at [228, 227] on div "PLT Program Fees When it comes to fees, Leo Cussen makes it easy and clear – wh…" at bounding box center [655, 203] width 1310 height 595
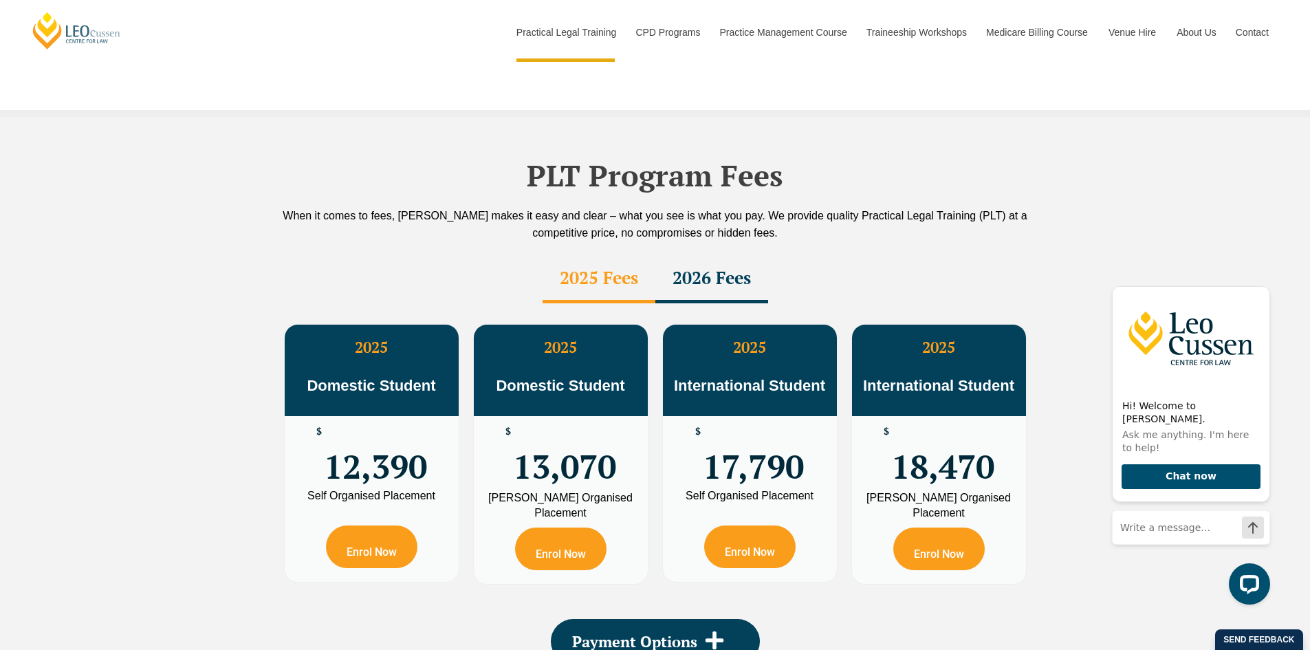
scroll to position [2270, 0]
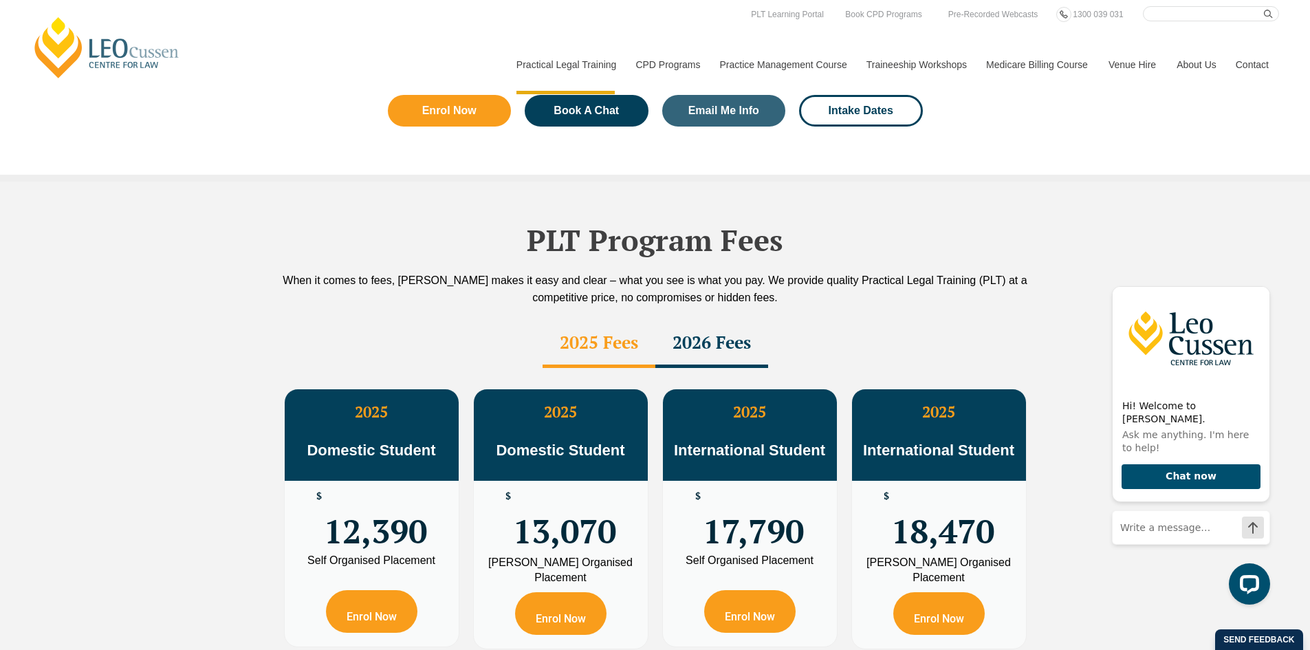
click at [578, 326] on div "2025 Fees" at bounding box center [599, 344] width 113 height 48
click at [735, 320] on div "2026 Fees" at bounding box center [712, 344] width 113 height 48
click at [628, 320] on div "2025 Fees" at bounding box center [599, 344] width 113 height 48
click at [706, 321] on div "2026 Fees" at bounding box center [712, 344] width 113 height 48
click at [627, 320] on div "2025 Fees" at bounding box center [599, 344] width 113 height 48
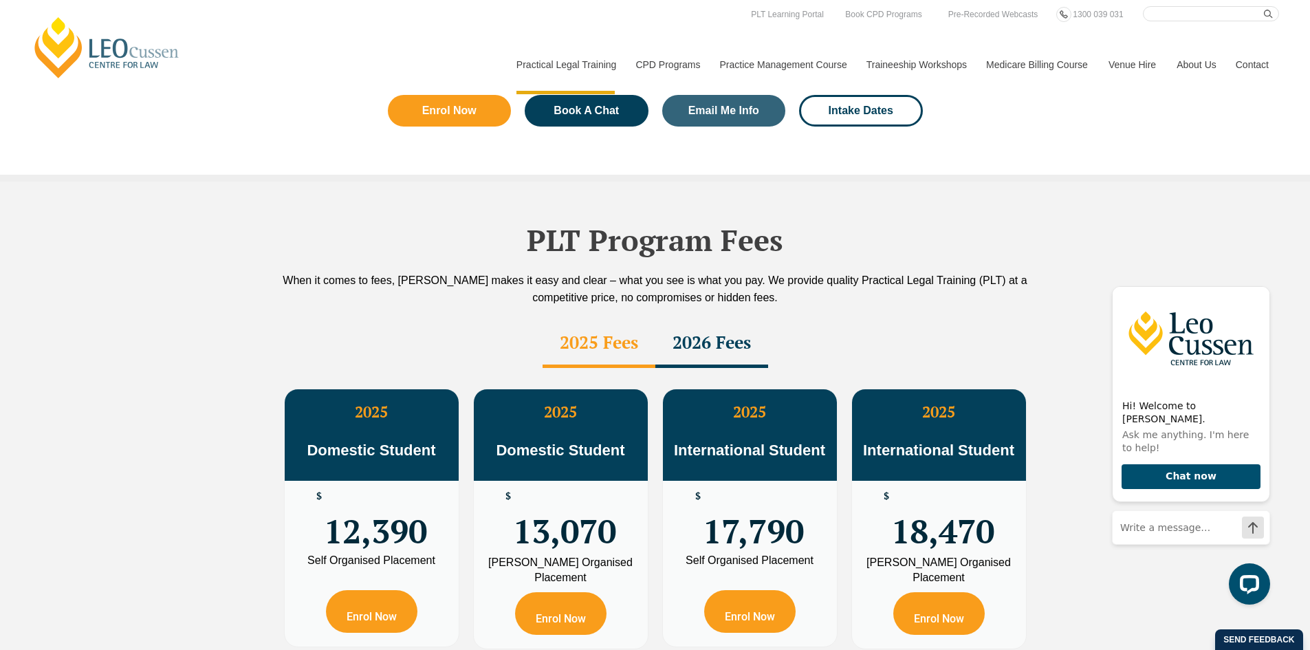
click at [711, 320] on div "2026 Fees" at bounding box center [712, 344] width 113 height 48
drag, startPoint x: 585, startPoint y: 303, endPoint x: 600, endPoint y: 310, distance: 16.6
click at [599, 320] on div "2025 Fees" at bounding box center [599, 344] width 113 height 48
drag, startPoint x: 679, startPoint y: 310, endPoint x: 705, endPoint y: 307, distance: 26.4
click at [680, 320] on div "2026 Fees" at bounding box center [712, 344] width 113 height 48
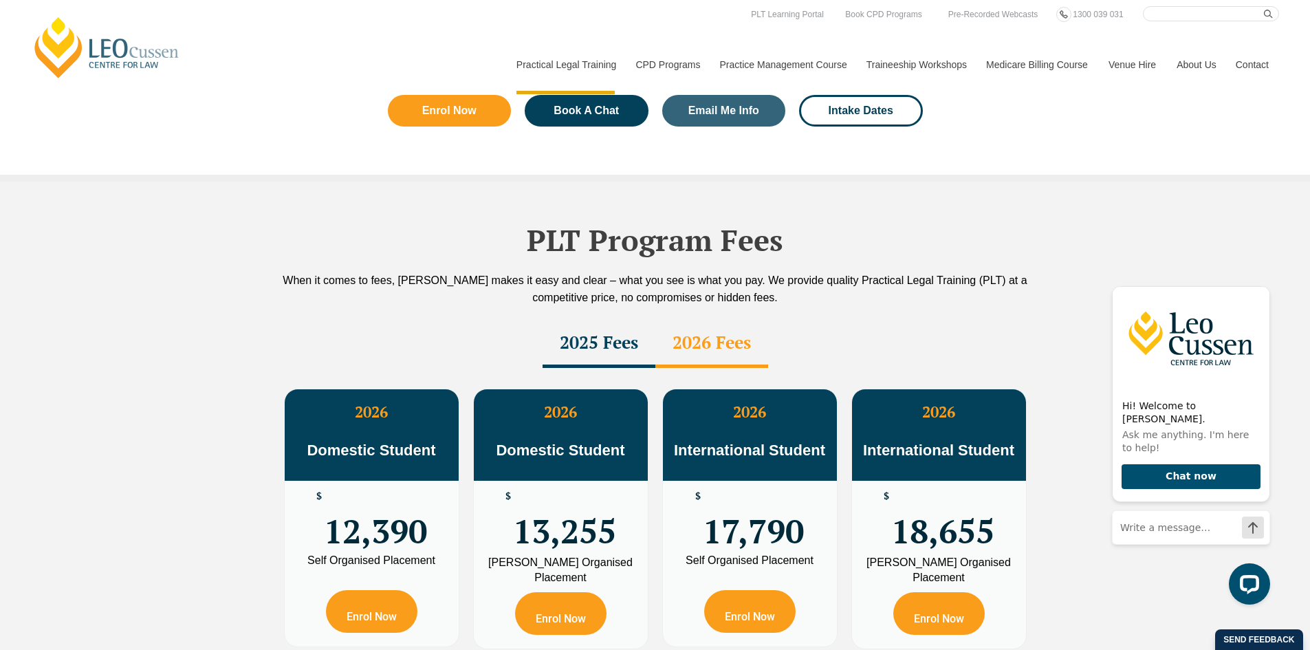
click at [914, 276] on div "PLT Program Fees When it comes to fees, Leo Cussen makes it easy and clear – wh…" at bounding box center [655, 476] width 784 height 588
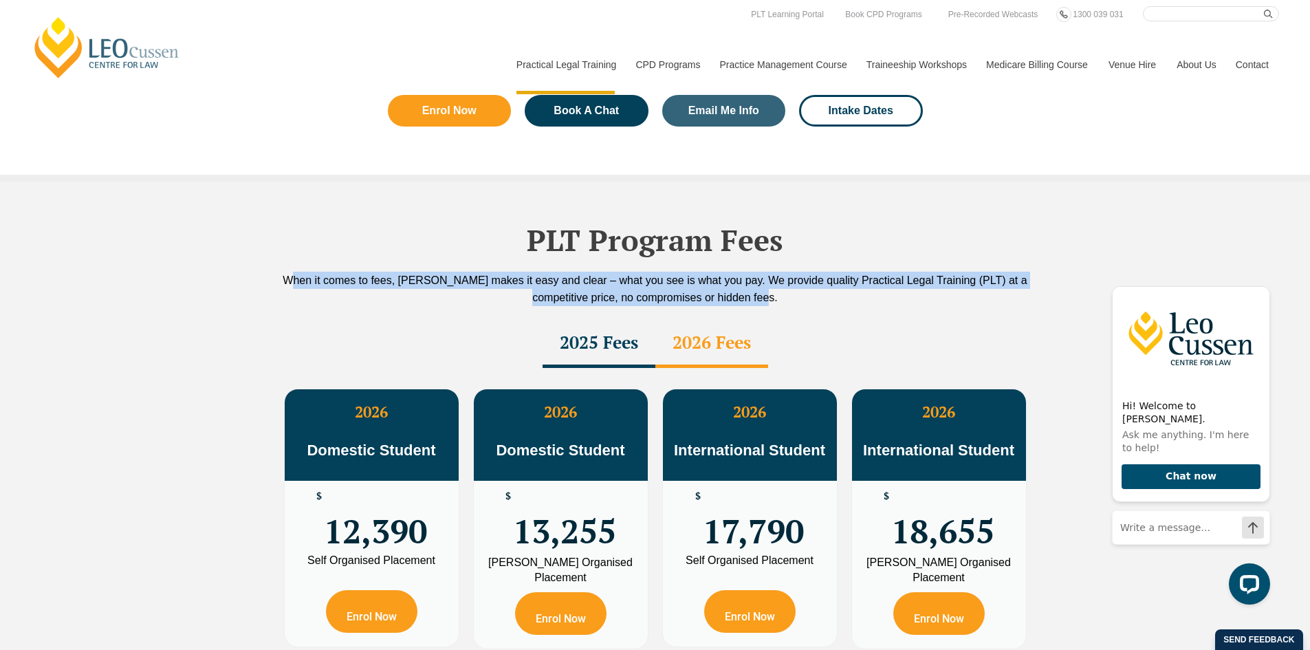
drag, startPoint x: 784, startPoint y: 274, endPoint x: 235, endPoint y: 246, distance: 549.7
click at [235, 246] on div "PLT Program Fees When it comes to fees, Leo Cussen makes it easy and clear – wh…" at bounding box center [655, 479] width 1310 height 595
click at [235, 281] on div "PLT Program Fees When it comes to fees, Leo Cussen makes it easy and clear – wh…" at bounding box center [655, 479] width 1310 height 595
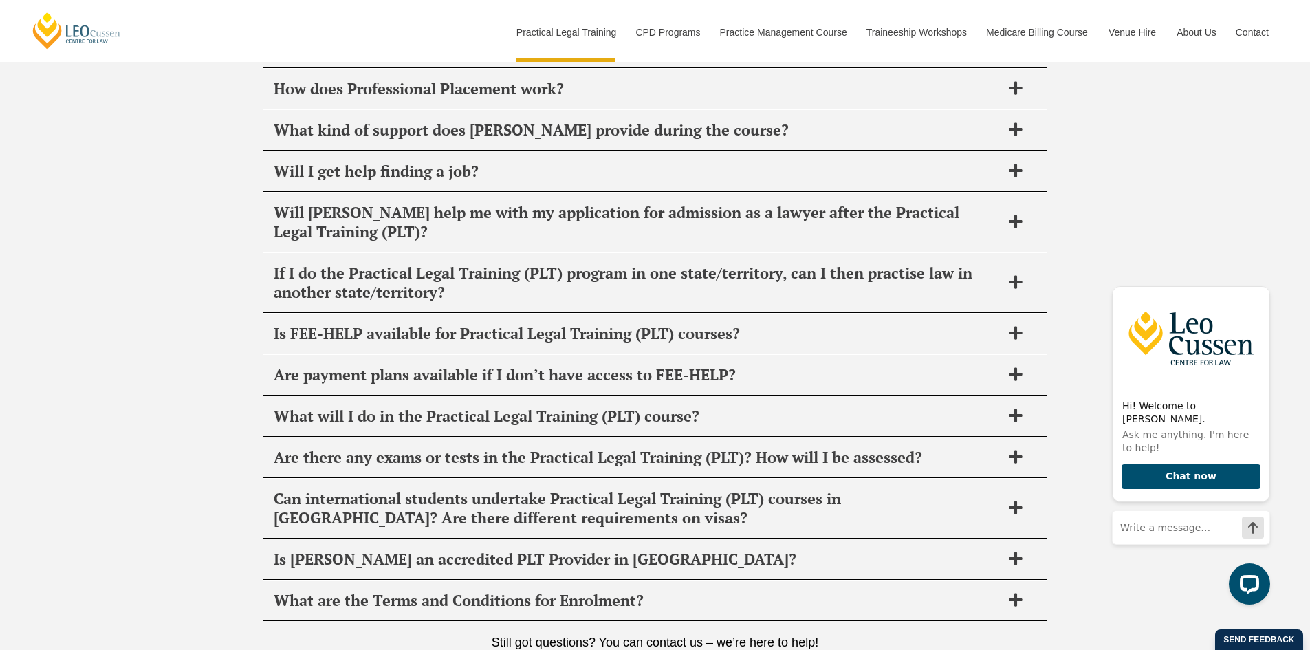
scroll to position [6947, 0]
